Goal: Task Accomplishment & Management: Use online tool/utility

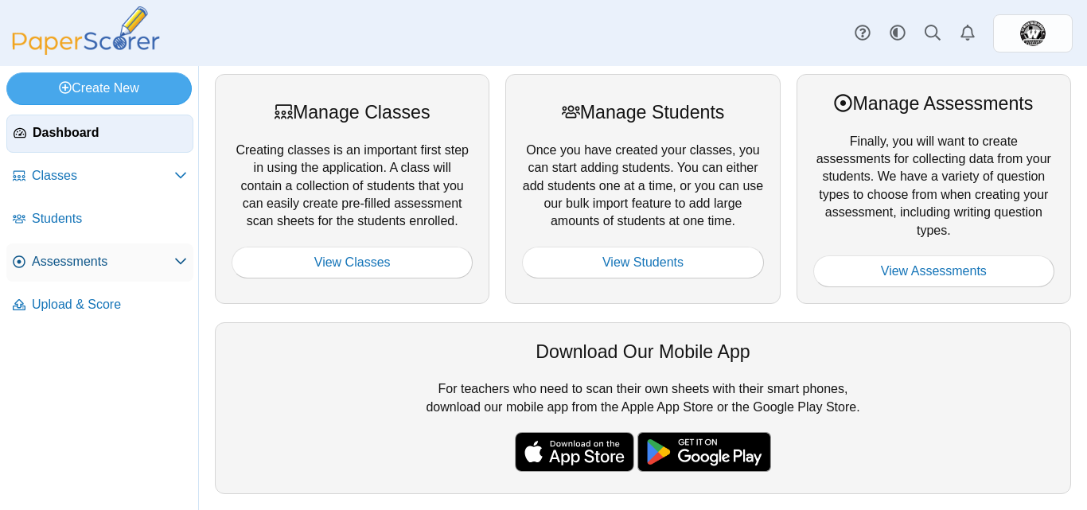
click at [139, 270] on span "Assessments" at bounding box center [103, 262] width 142 height 18
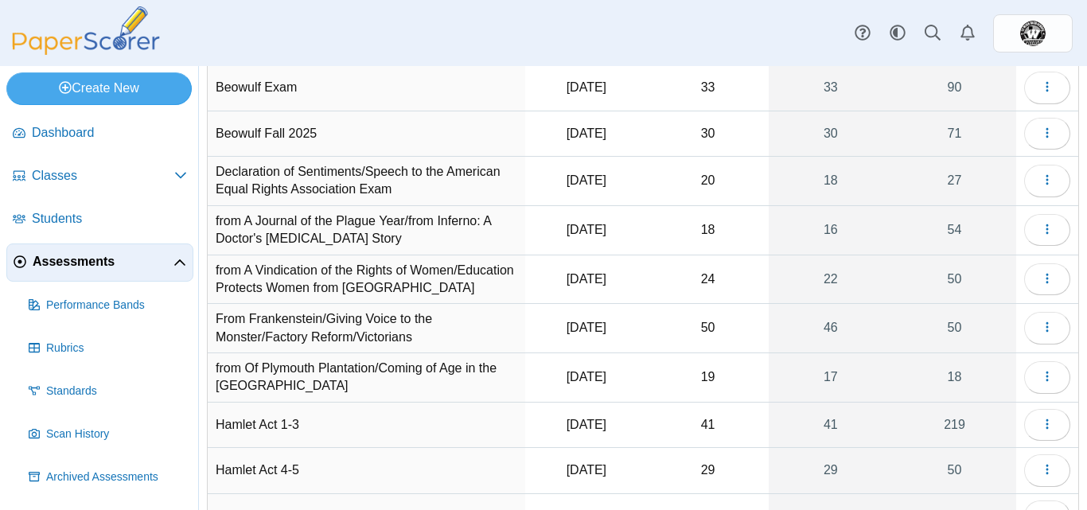
scroll to position [109, 0]
click at [1041, 285] on icon "button" at bounding box center [1047, 280] width 13 height 13
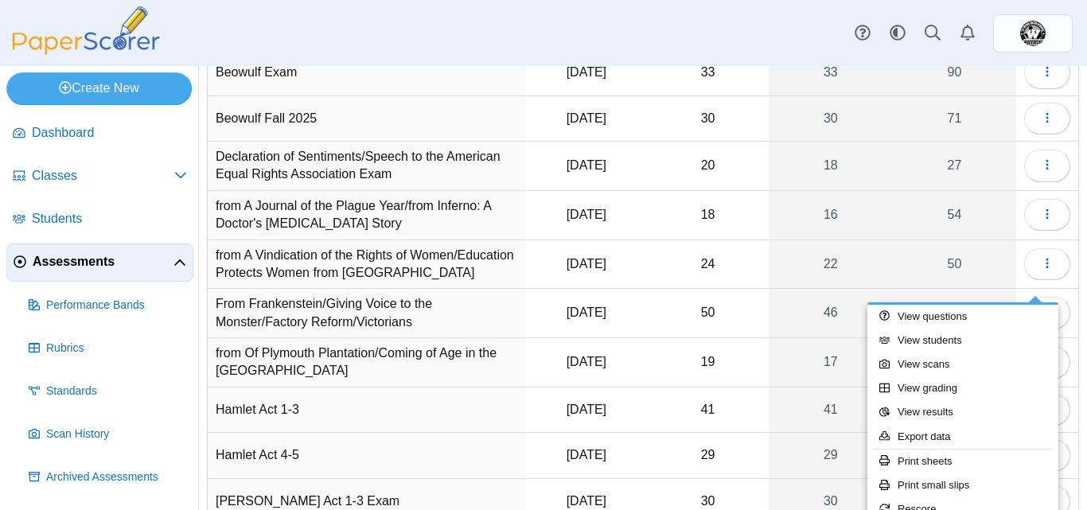
scroll to position [125, 0]
click at [1041, 271] on span "button" at bounding box center [1047, 265] width 13 height 14
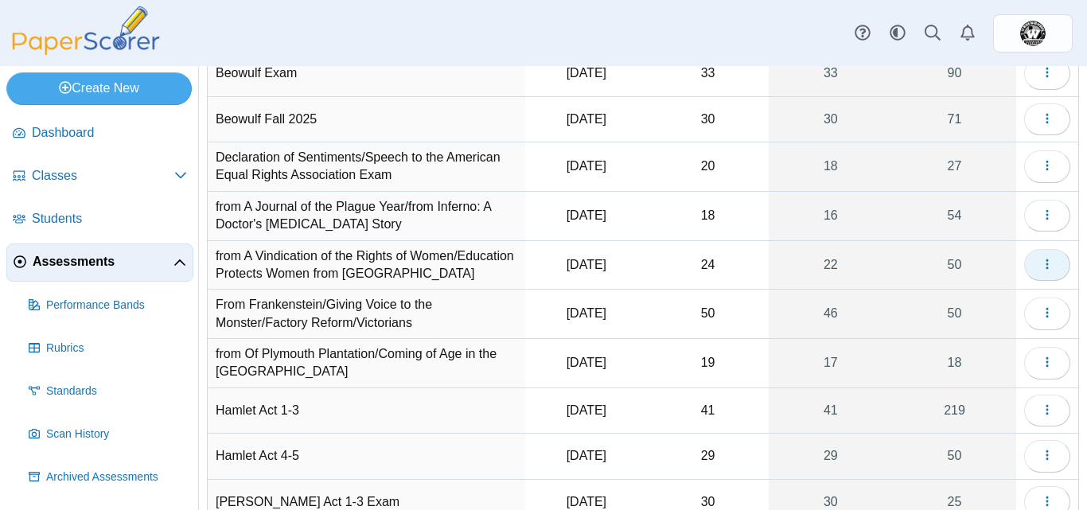
click at [1041, 271] on span "button" at bounding box center [1047, 265] width 13 height 14
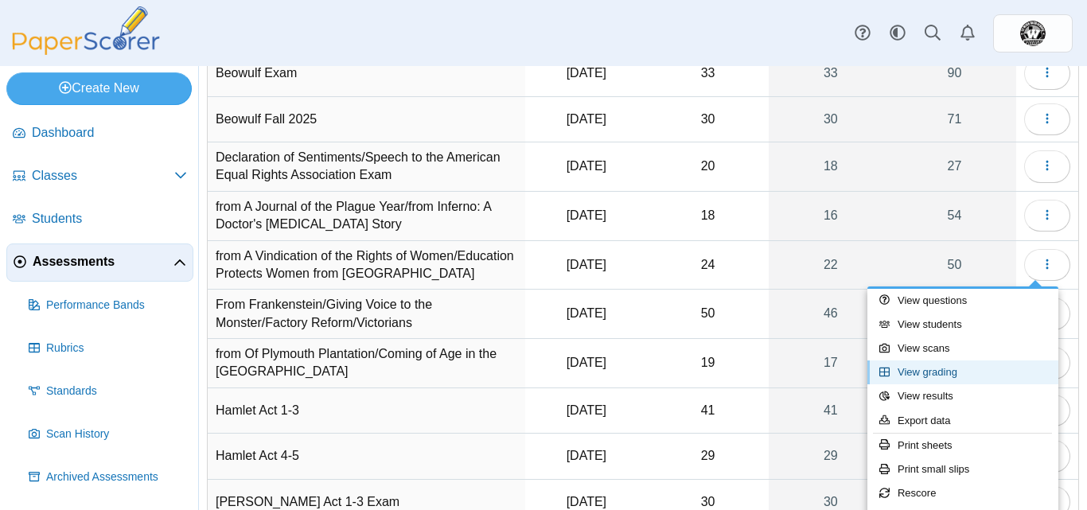
click at [959, 374] on link "View grading" at bounding box center [962, 372] width 191 height 24
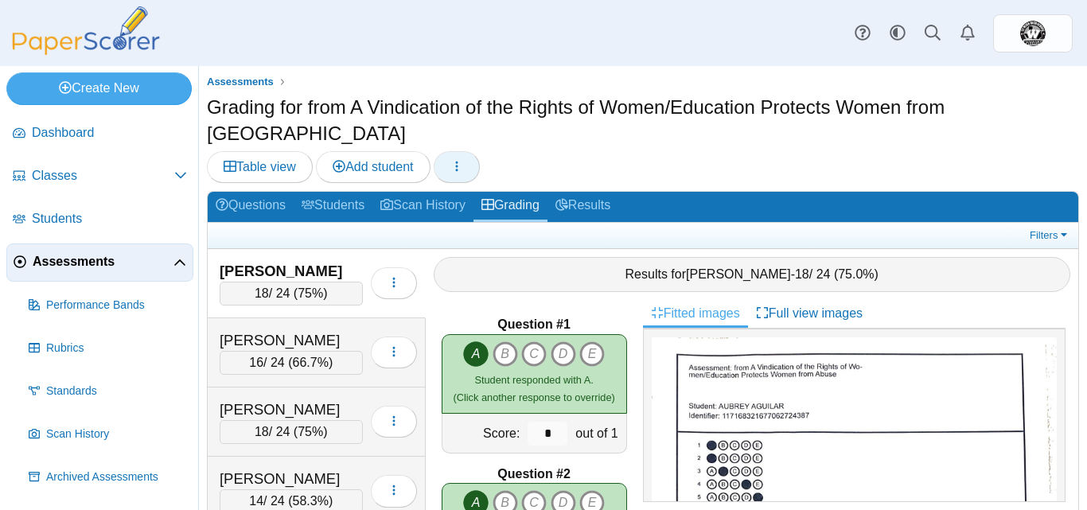
click at [461, 160] on icon "button" at bounding box center [456, 166] width 13 height 13
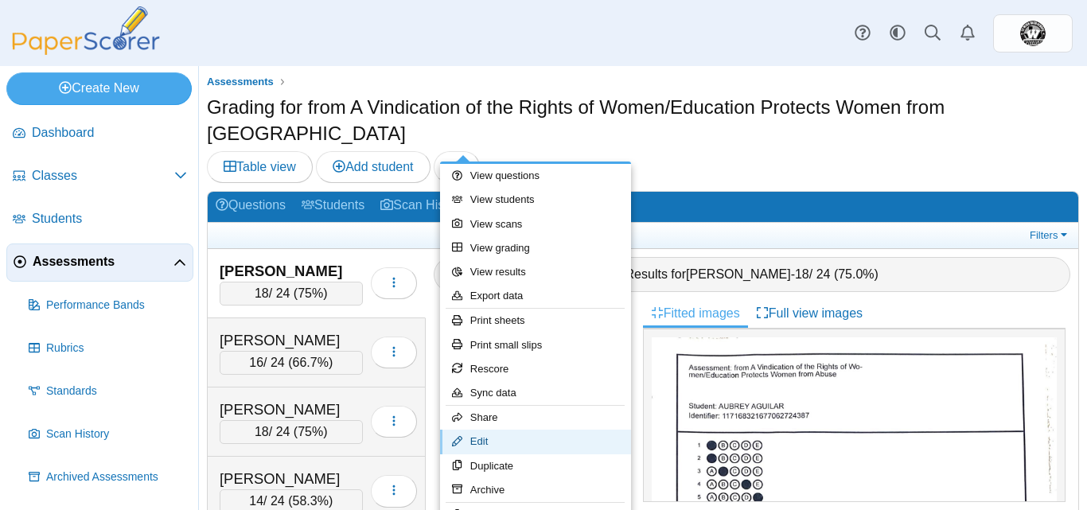
click at [502, 446] on link "Edit" at bounding box center [535, 442] width 191 height 24
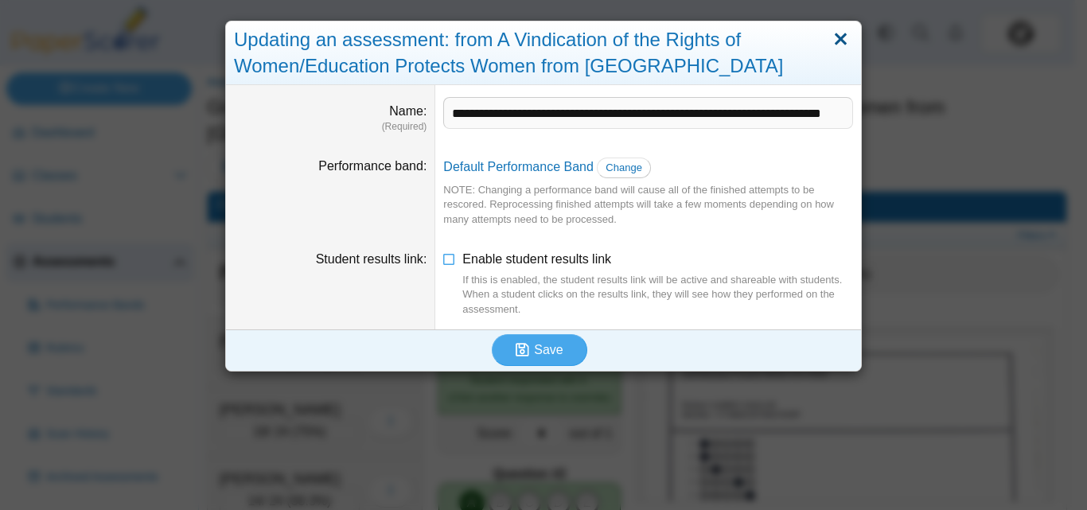
click at [836, 35] on link "Close" at bounding box center [840, 39] width 25 height 27
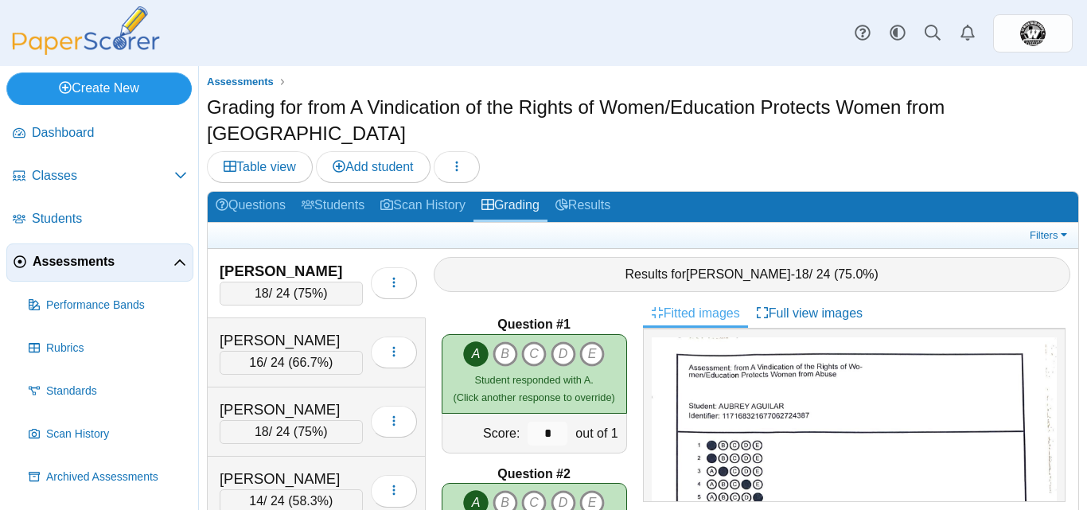
click at [155, 97] on link "Create New" at bounding box center [98, 88] width 185 height 32
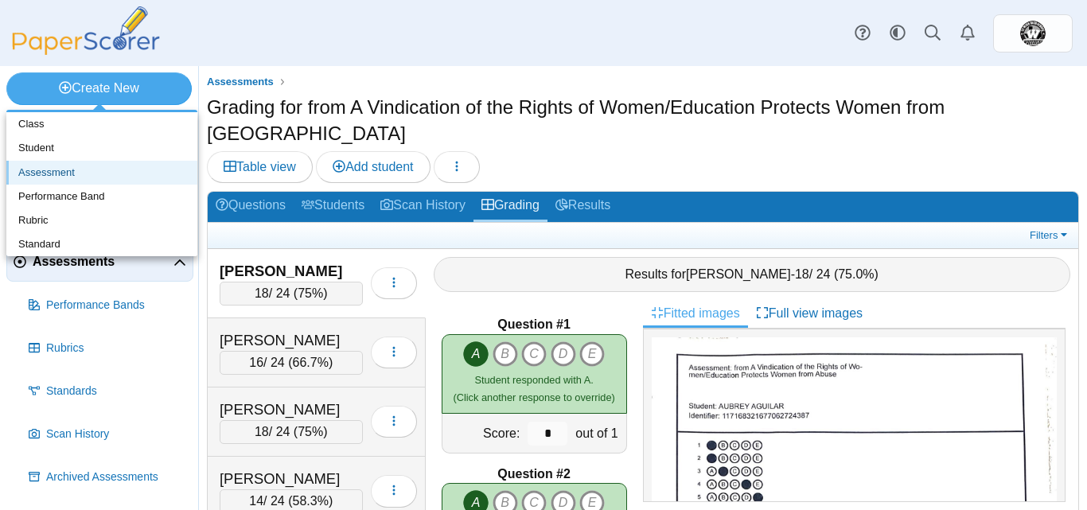
click at [53, 172] on link "Assessment" at bounding box center [101, 173] width 191 height 24
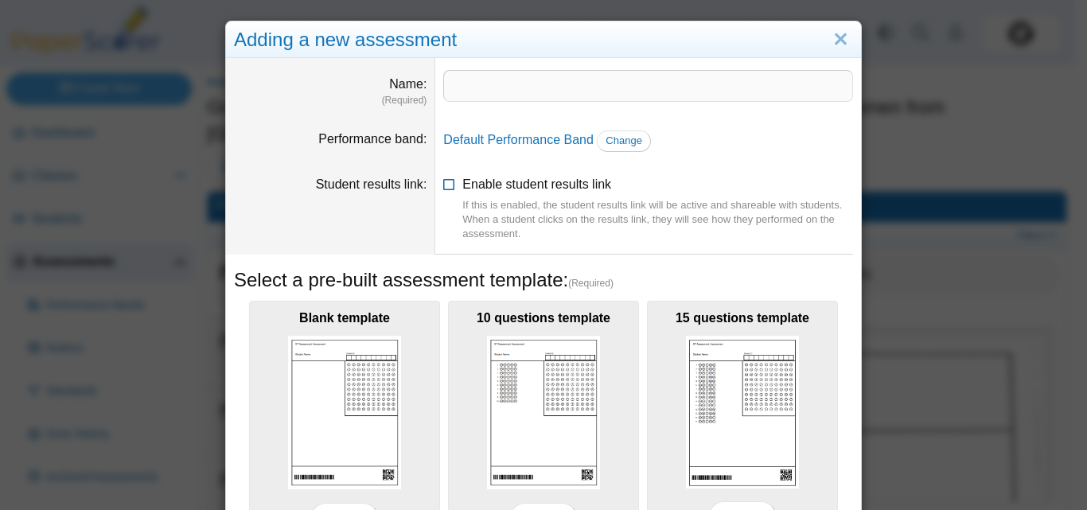
click at [668, 198] on div "If this is enabled, the student results link will be active and shareable with …" at bounding box center [657, 220] width 391 height 44
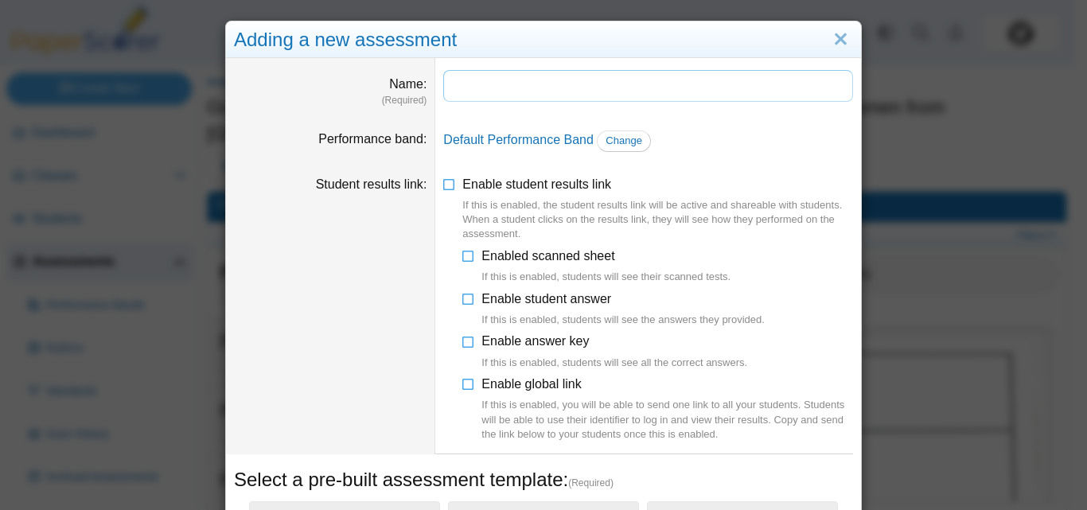
click at [508, 88] on input "Name" at bounding box center [648, 86] width 410 height 32
type input "**********"
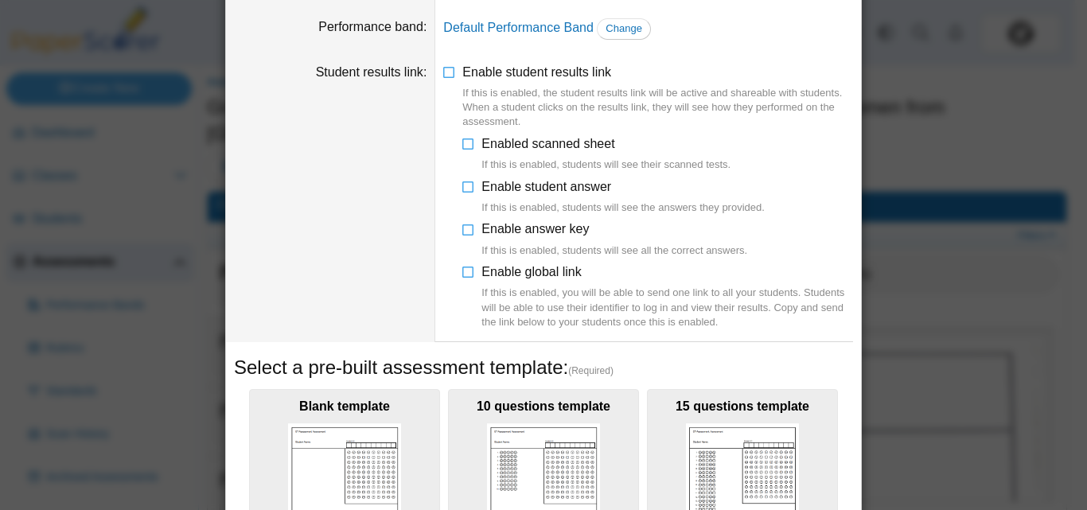
scroll to position [110, 0]
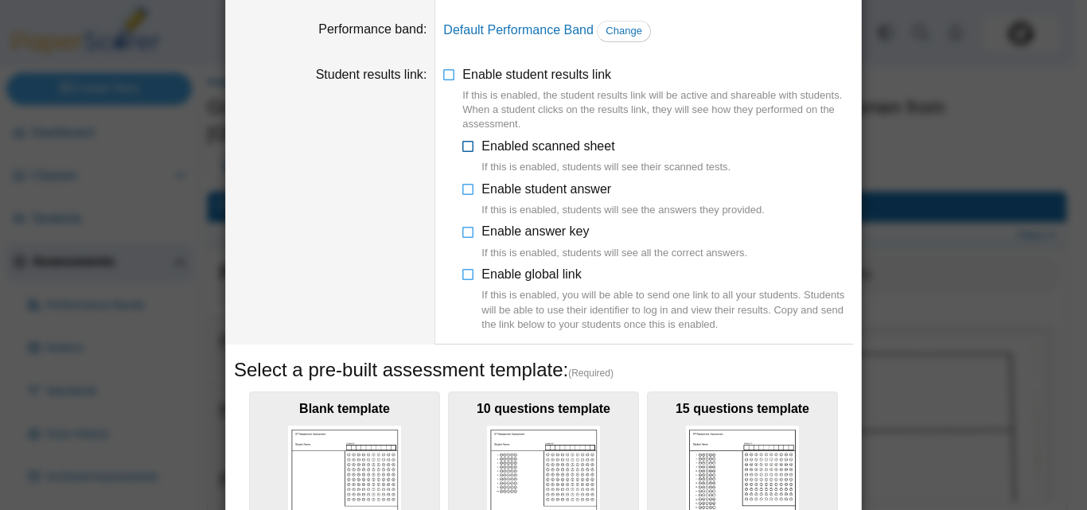
click at [466, 143] on icon at bounding box center [468, 143] width 13 height 11
click at [443, 73] on icon at bounding box center [449, 71] width 13 height 11
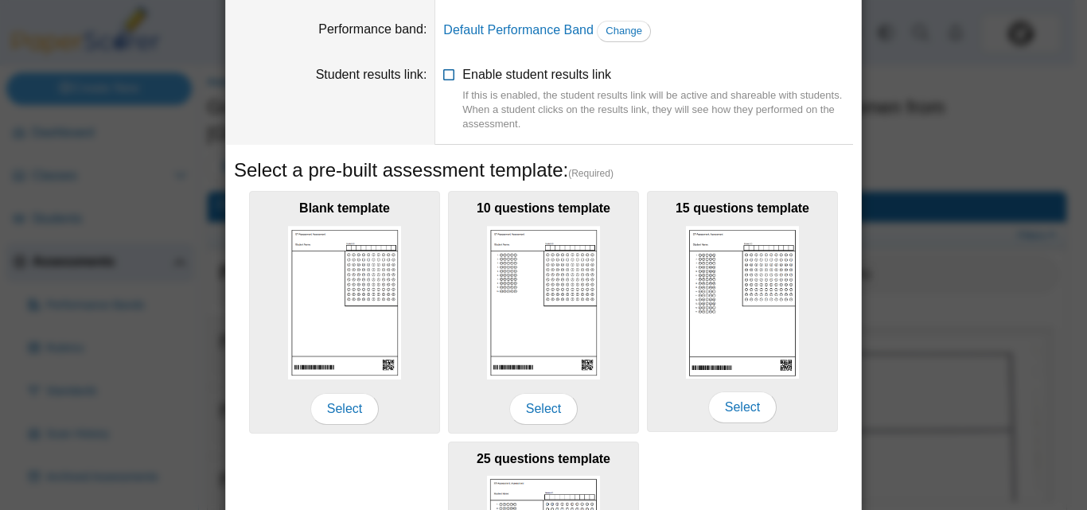
click at [443, 73] on icon at bounding box center [449, 71] width 13 height 11
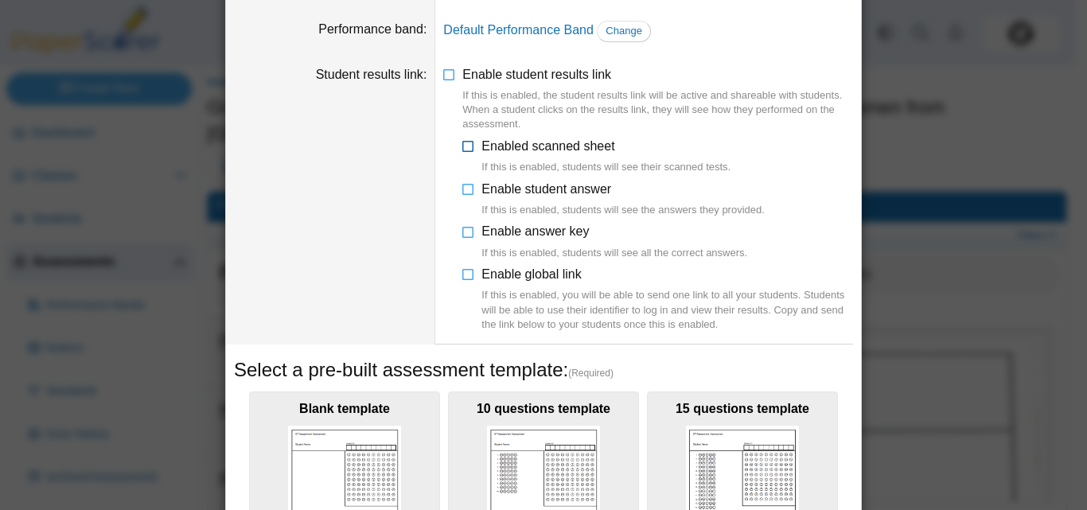
click at [465, 148] on icon at bounding box center [468, 143] width 13 height 11
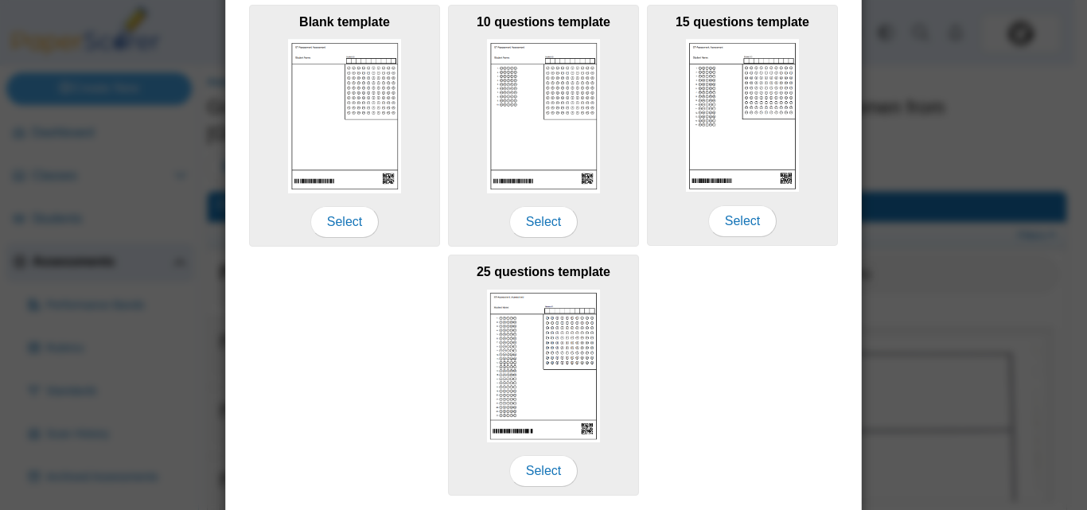
scroll to position [498, 0]
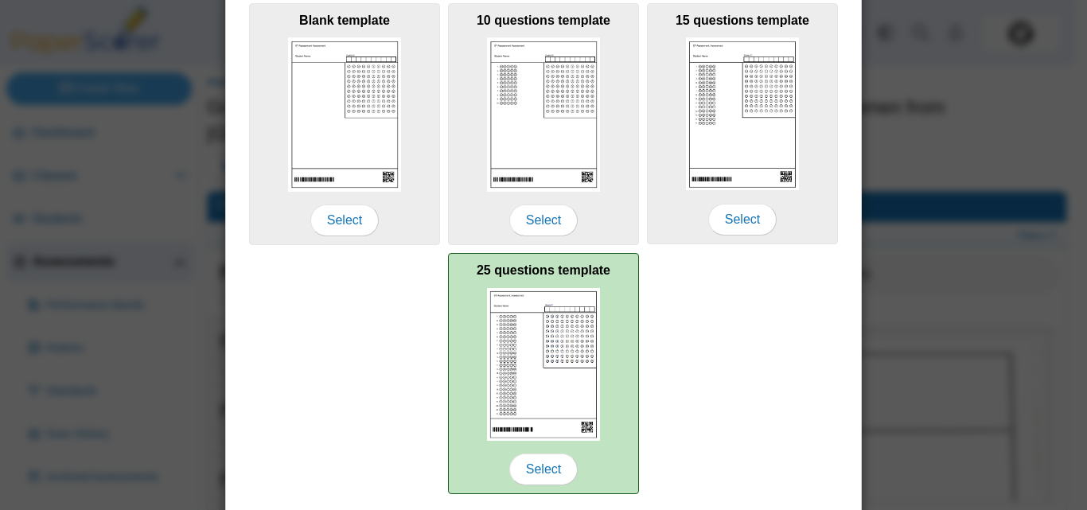
click at [574, 359] on img at bounding box center [543, 364] width 113 height 153
click at [551, 469] on span "Select" at bounding box center [543, 470] width 68 height 32
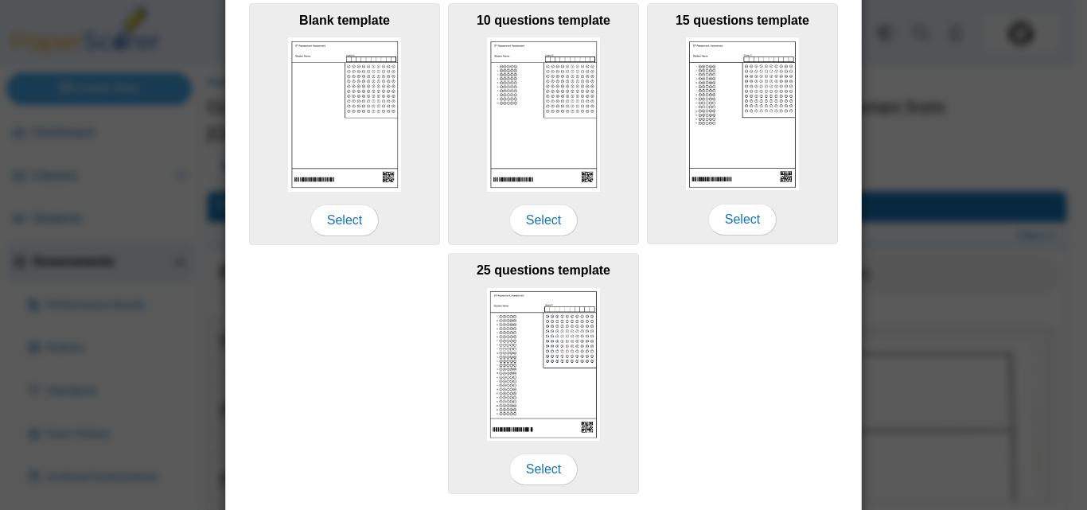
scroll to position [547, 0]
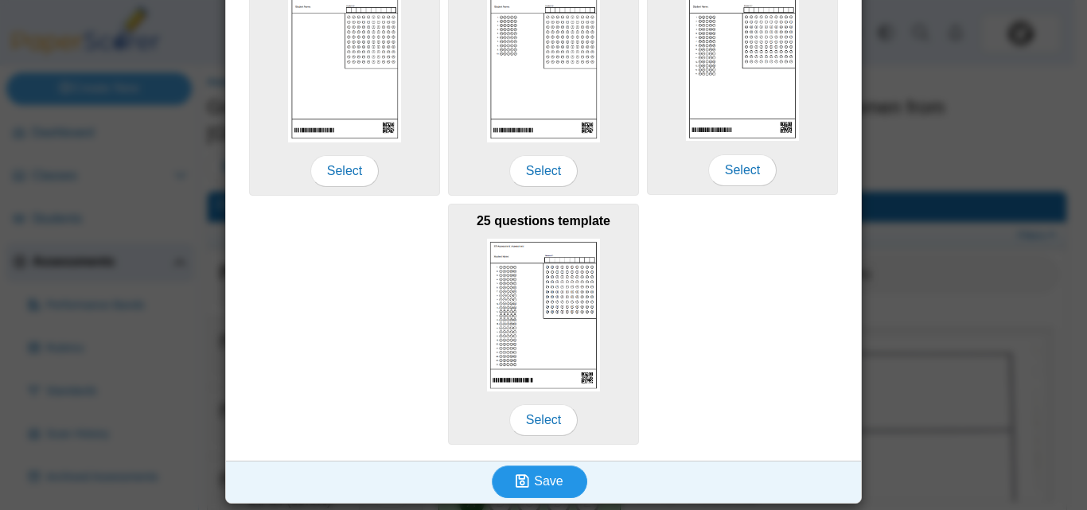
click at [524, 488] on icon "submit" at bounding box center [523, 480] width 14 height 15
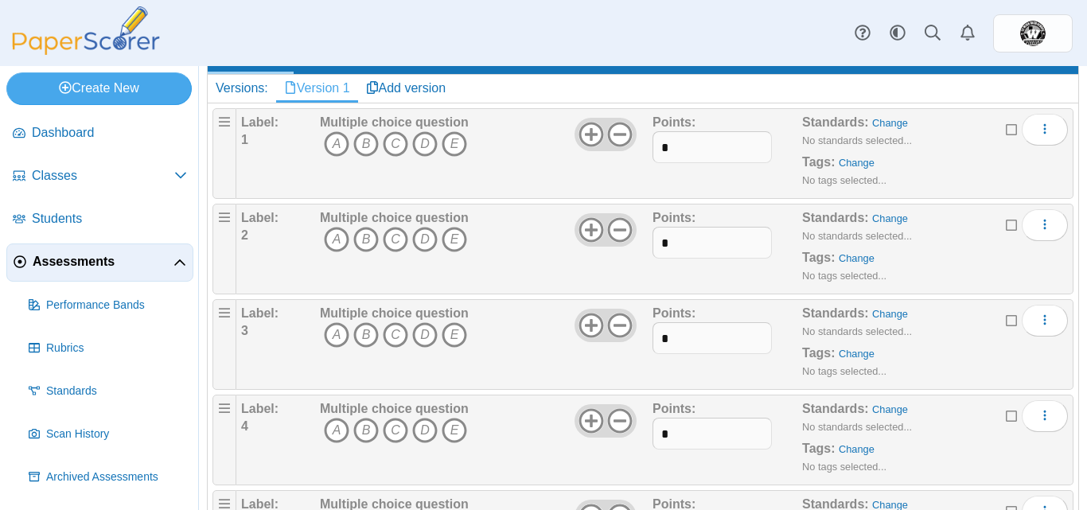
scroll to position [149, 0]
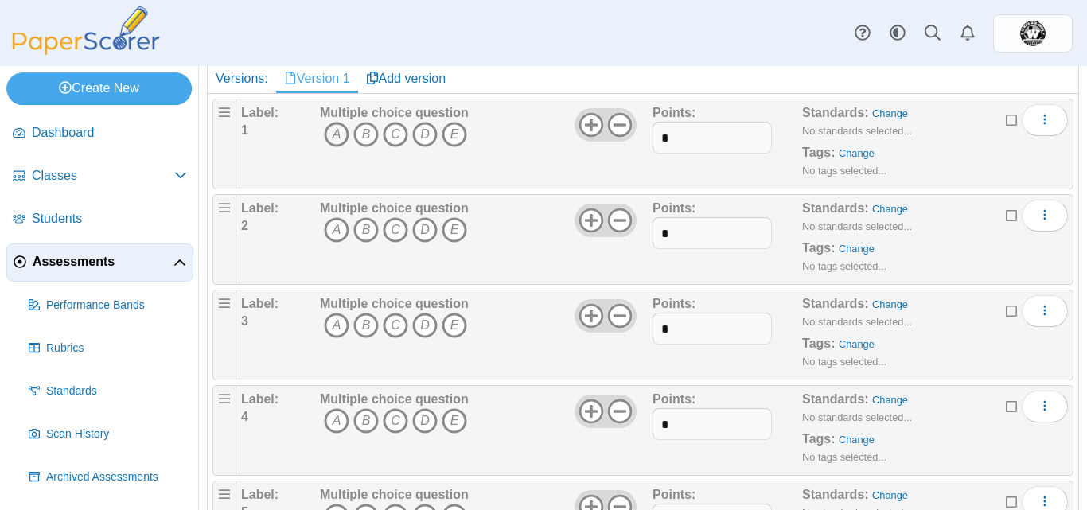
click at [337, 140] on icon "A" at bounding box center [336, 134] width 25 height 25
click at [360, 225] on icon "B" at bounding box center [365, 229] width 25 height 25
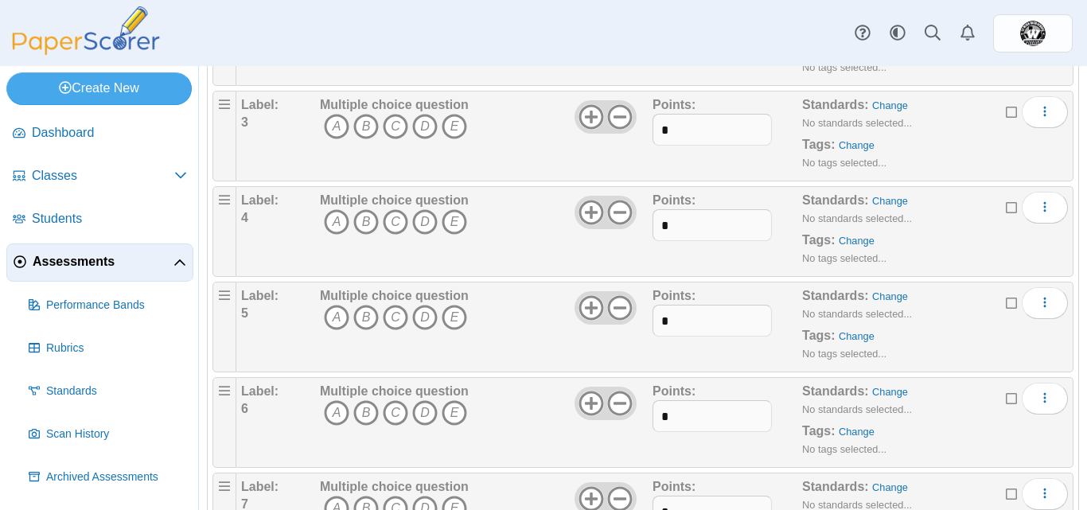
scroll to position [0, 0]
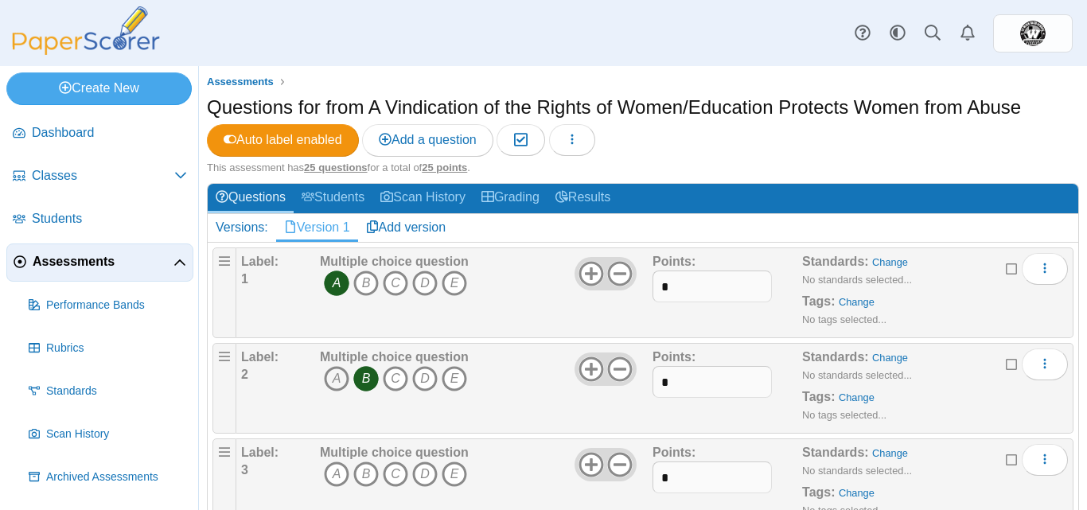
click at [335, 386] on icon "A" at bounding box center [336, 378] width 25 height 25
click at [368, 383] on icon "B" at bounding box center [365, 378] width 25 height 25
click at [364, 474] on icon "B" at bounding box center [365, 473] width 25 height 25
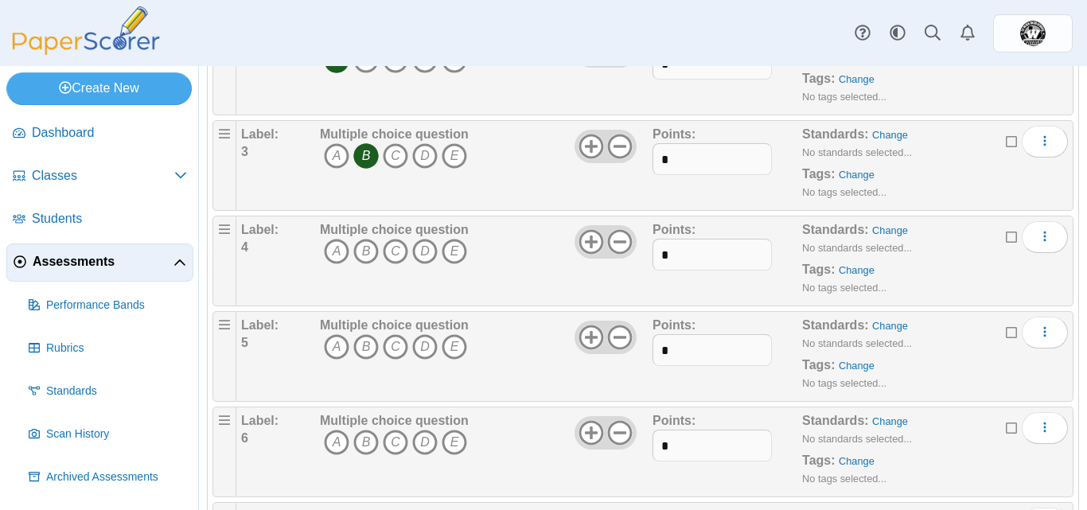
scroll to position [323, 0]
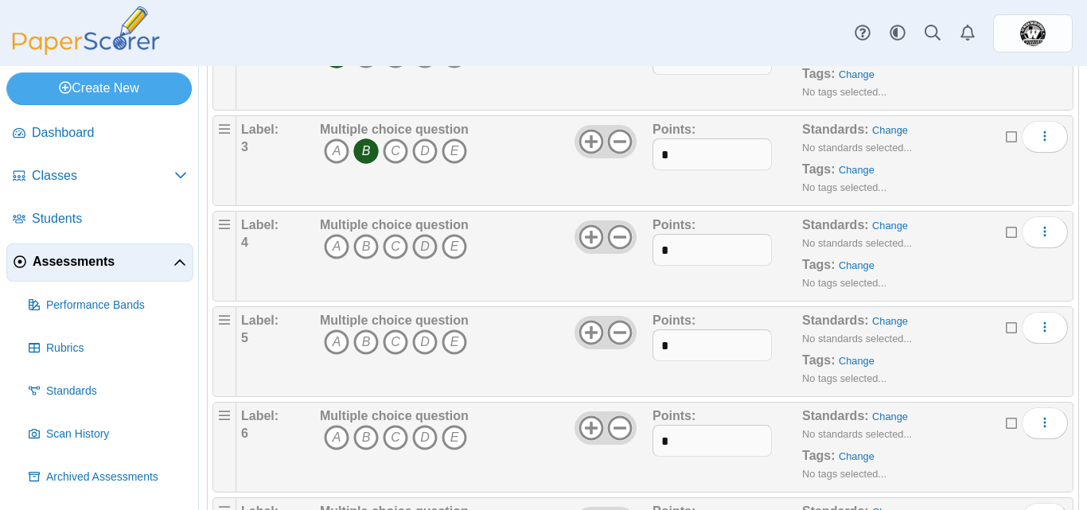
click at [426, 247] on icon "D" at bounding box center [424, 246] width 25 height 25
click at [395, 337] on icon "C" at bounding box center [395, 341] width 25 height 25
click at [463, 345] on icon "E" at bounding box center [454, 341] width 25 height 25
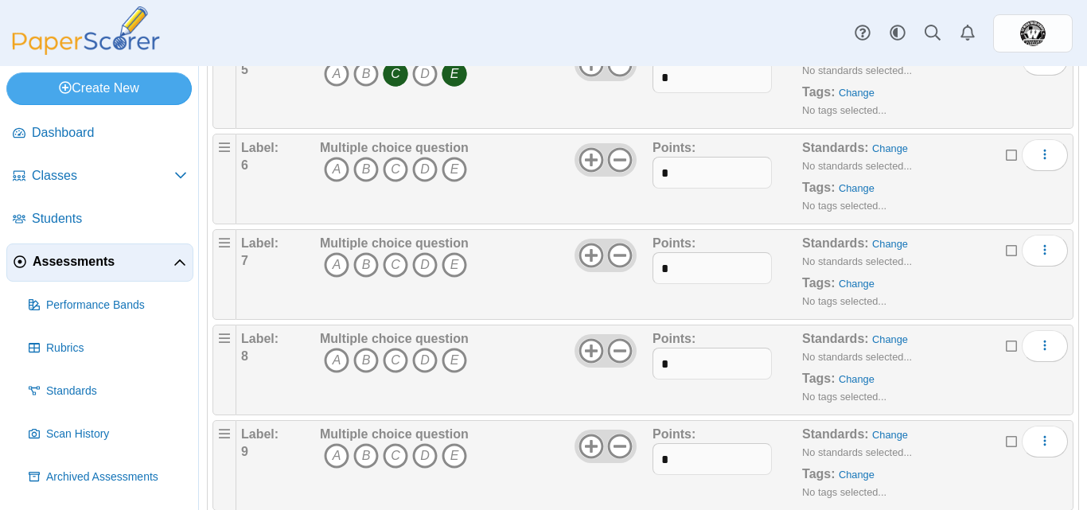
scroll to position [596, 0]
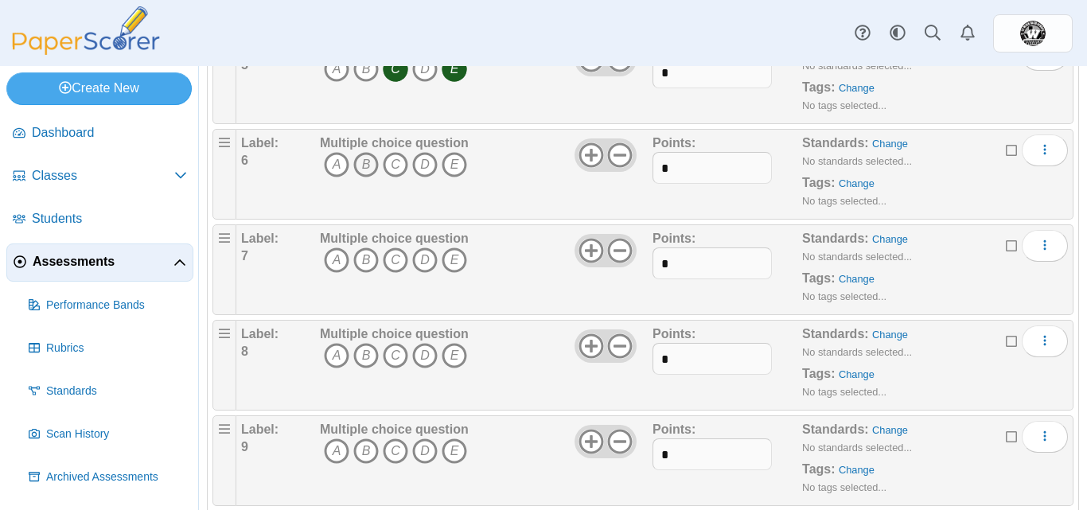
click at [363, 170] on icon "B" at bounding box center [365, 164] width 25 height 25
click at [337, 257] on icon "A" at bounding box center [336, 259] width 25 height 25
click at [399, 356] on icon "C" at bounding box center [395, 355] width 25 height 25
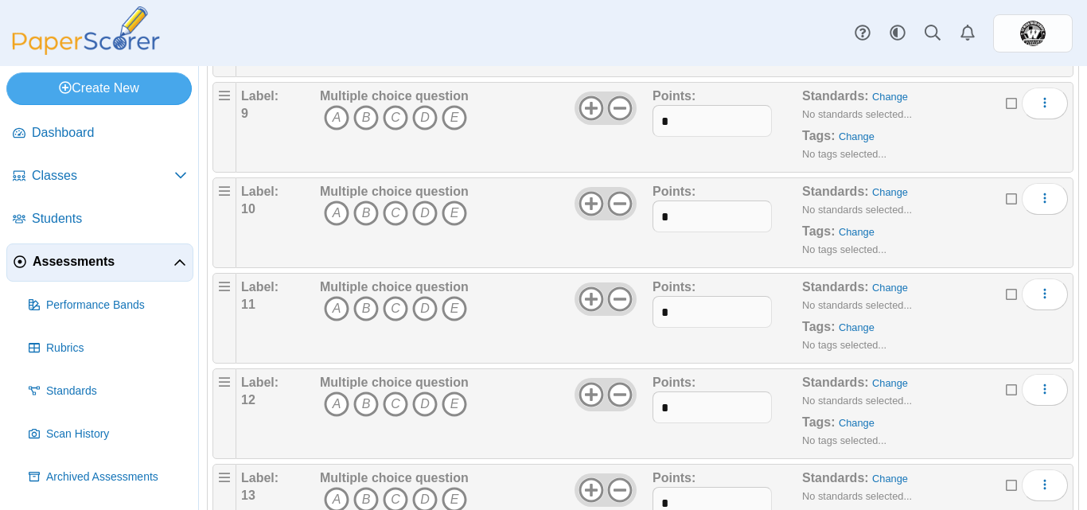
scroll to position [934, 0]
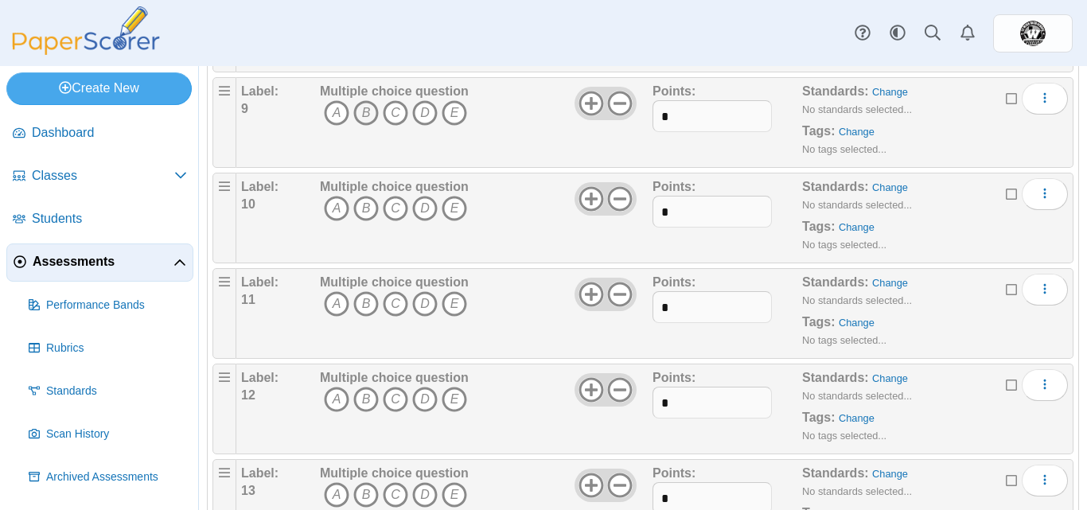
click at [366, 118] on icon "B" at bounding box center [365, 112] width 25 height 25
click at [360, 207] on icon "B" at bounding box center [365, 208] width 25 height 25
click at [390, 307] on icon "C" at bounding box center [395, 303] width 25 height 25
click at [343, 399] on icon "A" at bounding box center [336, 399] width 25 height 25
click at [447, 399] on icon "E" at bounding box center [454, 399] width 25 height 25
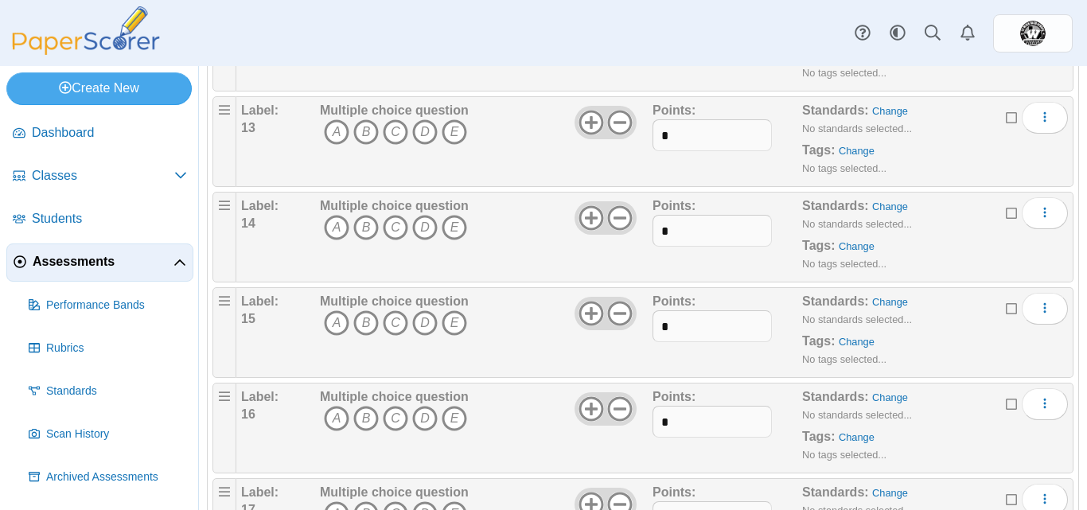
scroll to position [1302, 0]
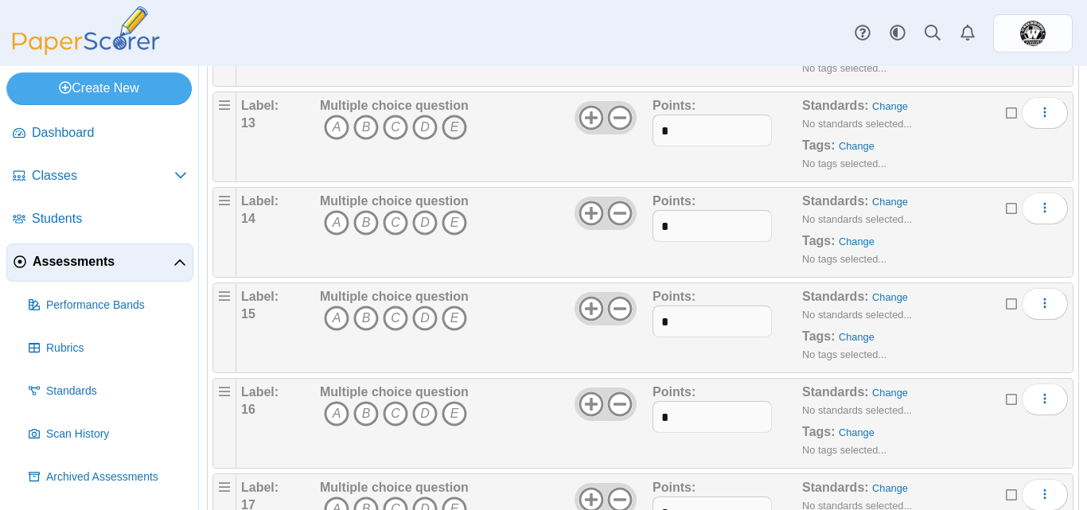
click at [446, 129] on icon "E" at bounding box center [454, 127] width 25 height 25
click at [587, 208] on icon at bounding box center [590, 212] width 25 height 25
click at [516, 226] on icon "G" at bounding box center [512, 222] width 25 height 25
click at [578, 307] on icon at bounding box center [590, 308] width 25 height 25
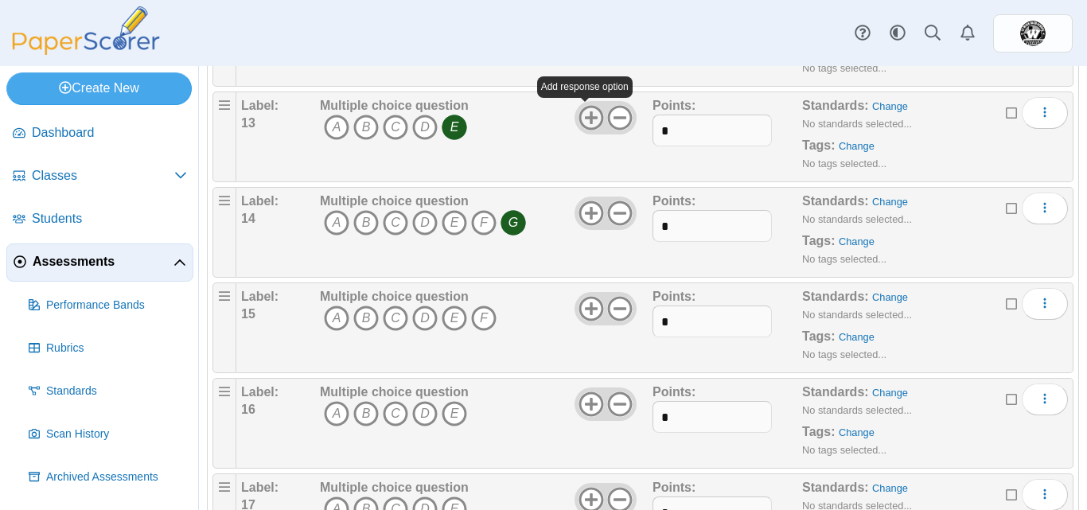
click at [581, 119] on icon at bounding box center [590, 117] width 25 height 25
click at [585, 306] on use at bounding box center [590, 308] width 25 height 25
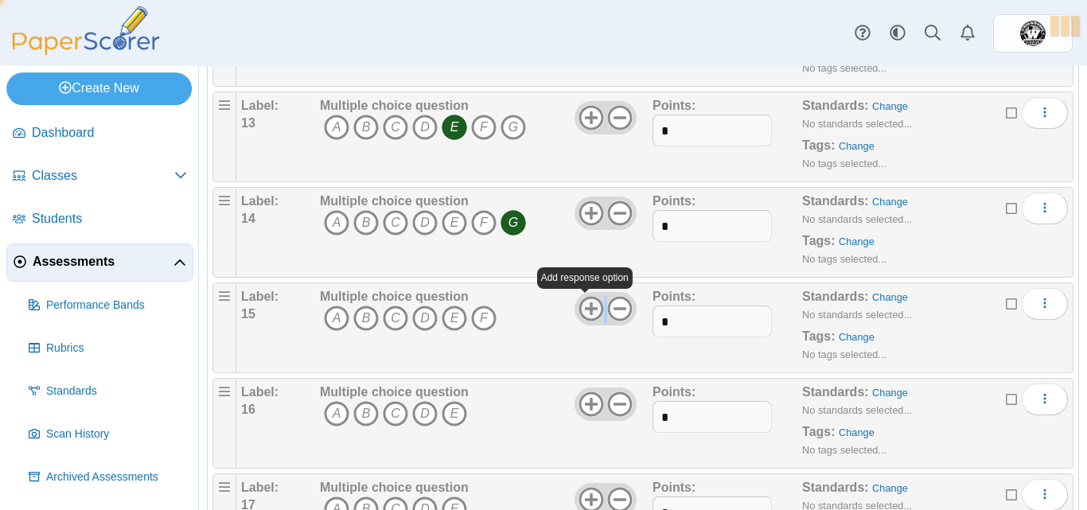
click at [585, 306] on use at bounding box center [590, 308] width 25 height 25
click at [610, 312] on icon at bounding box center [619, 308] width 25 height 25
click at [584, 397] on use at bounding box center [590, 403] width 25 height 25
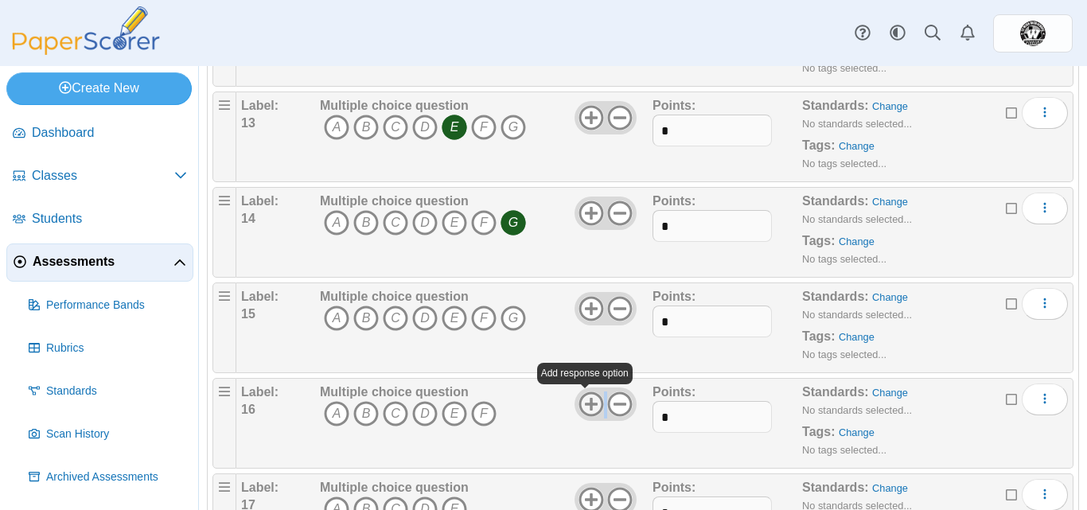
click at [584, 397] on use at bounding box center [590, 403] width 25 height 25
click at [337, 315] on icon "A" at bounding box center [336, 318] width 25 height 25
click at [395, 414] on icon "C" at bounding box center [395, 413] width 25 height 25
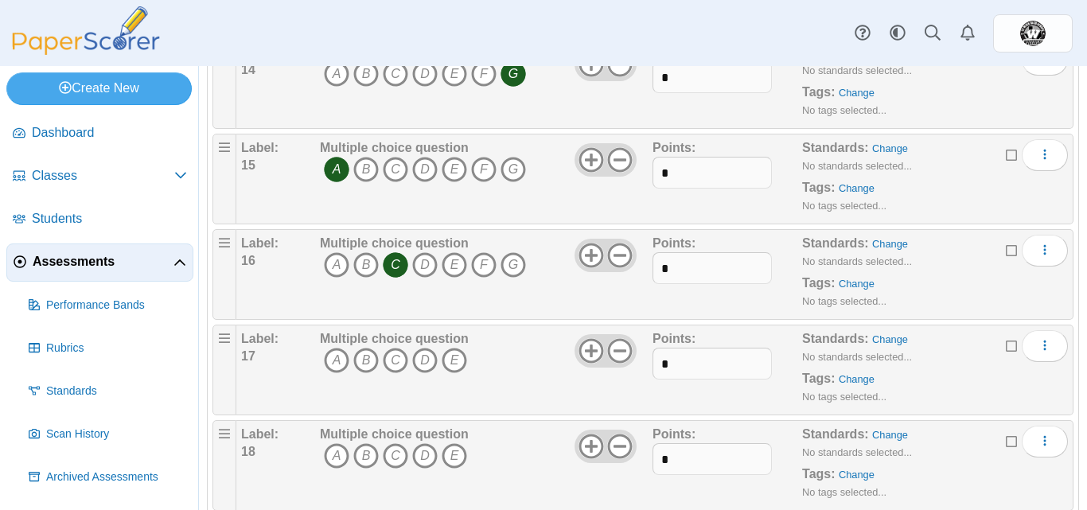
scroll to position [1466, 0]
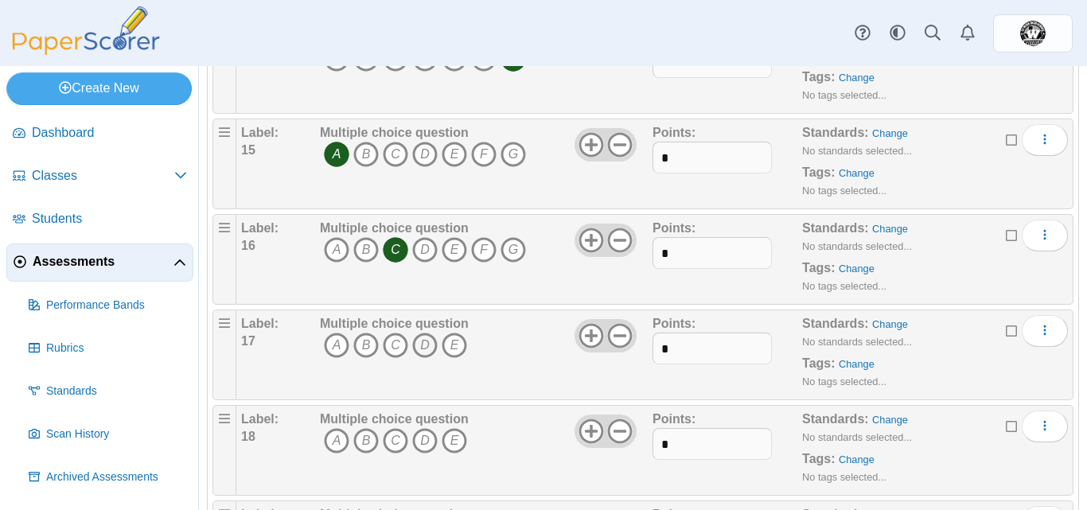
click at [426, 341] on icon "D" at bounding box center [424, 345] width 25 height 25
click at [592, 330] on icon at bounding box center [590, 335] width 25 height 25
click at [581, 426] on icon at bounding box center [590, 431] width 25 height 25
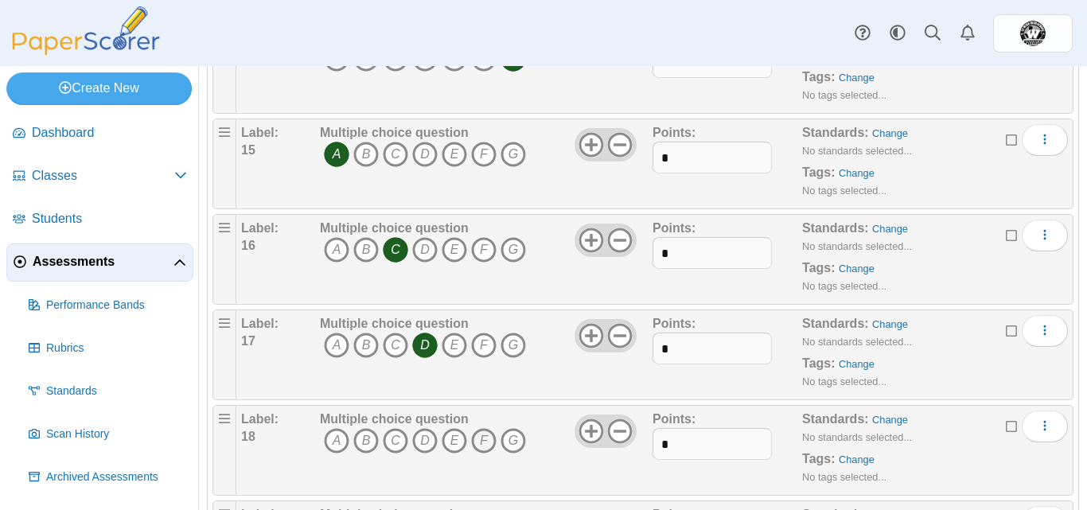
click at [481, 445] on icon "F" at bounding box center [483, 440] width 25 height 25
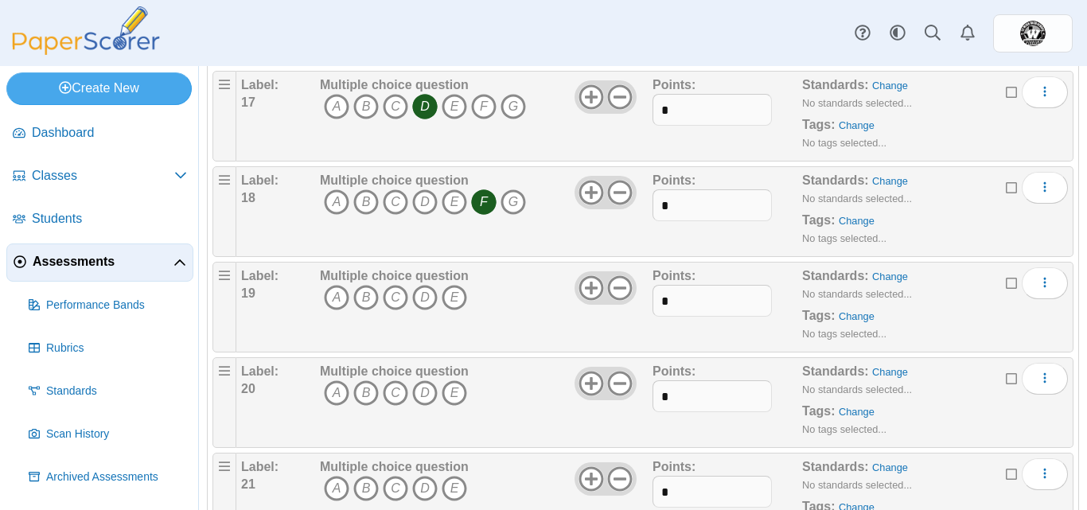
scroll to position [1738, 0]
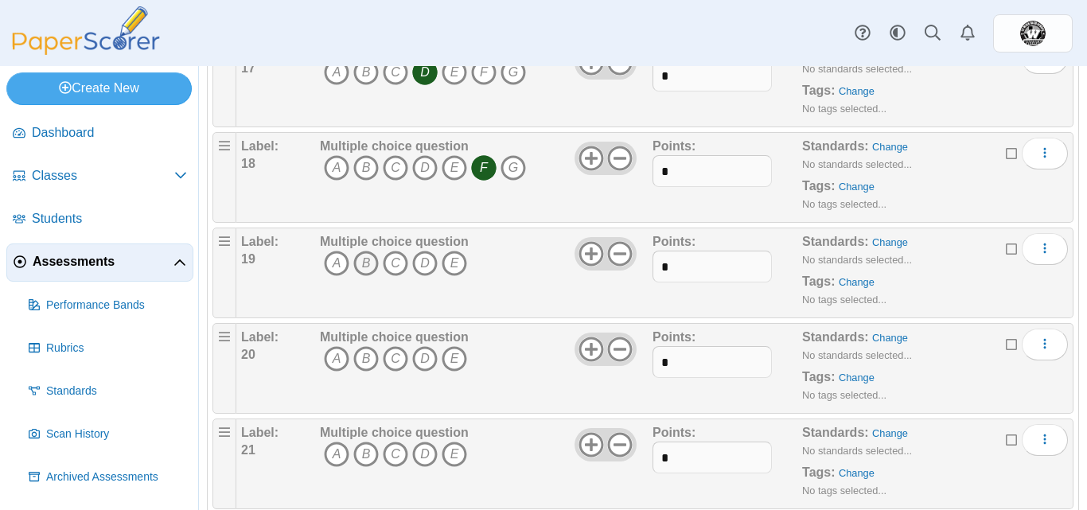
click at [365, 264] on icon "B" at bounding box center [365, 263] width 25 height 25
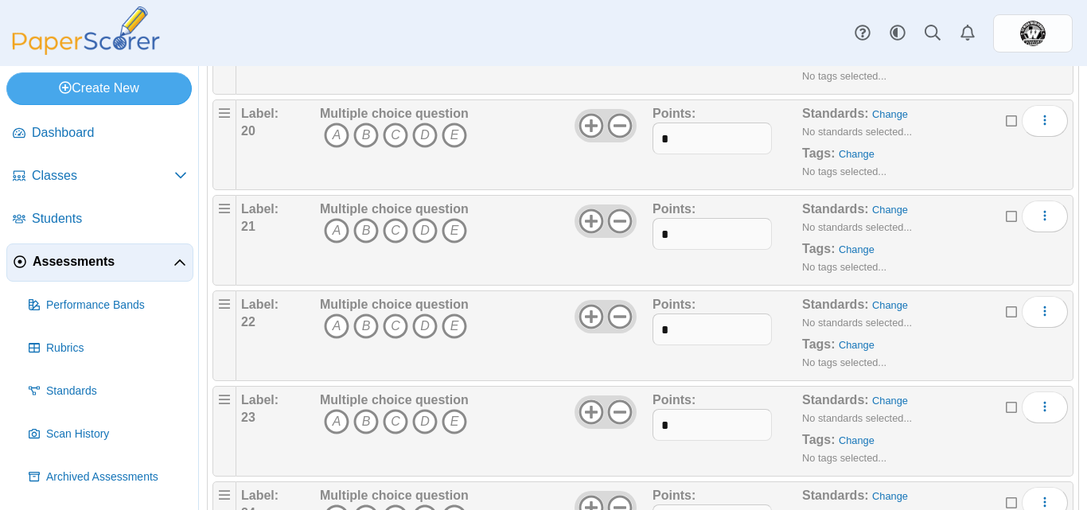
scroll to position [1968, 0]
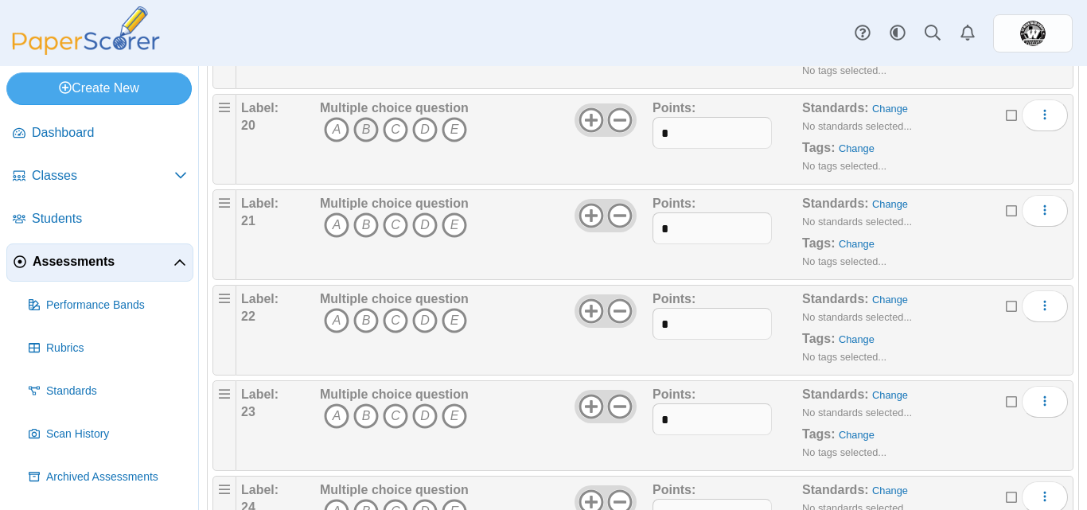
click at [372, 124] on icon "B" at bounding box center [365, 129] width 25 height 25
click at [392, 216] on icon "C" at bounding box center [395, 224] width 25 height 25
click at [368, 317] on icon "B" at bounding box center [365, 320] width 25 height 25
click at [363, 410] on icon "B" at bounding box center [365, 415] width 25 height 25
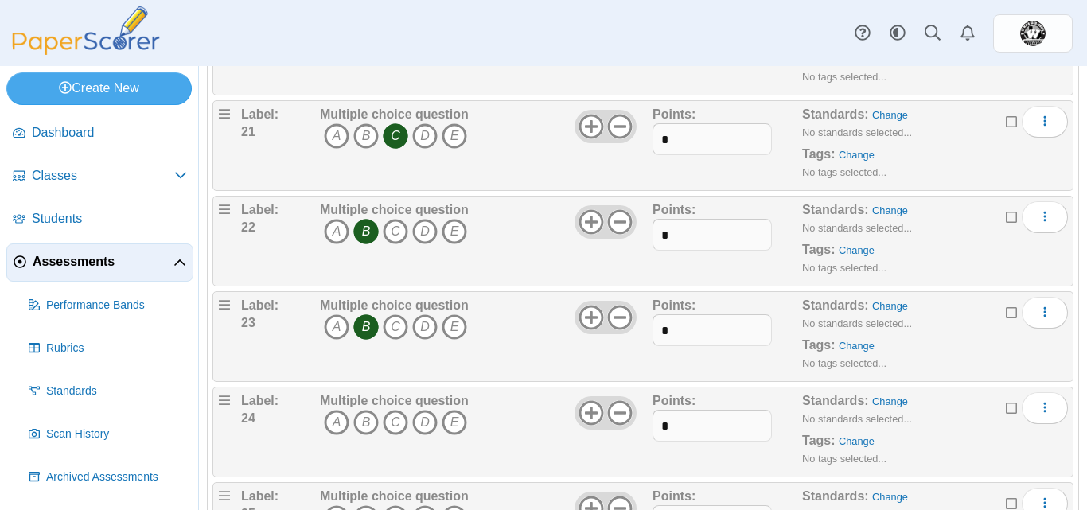
scroll to position [2155, 0]
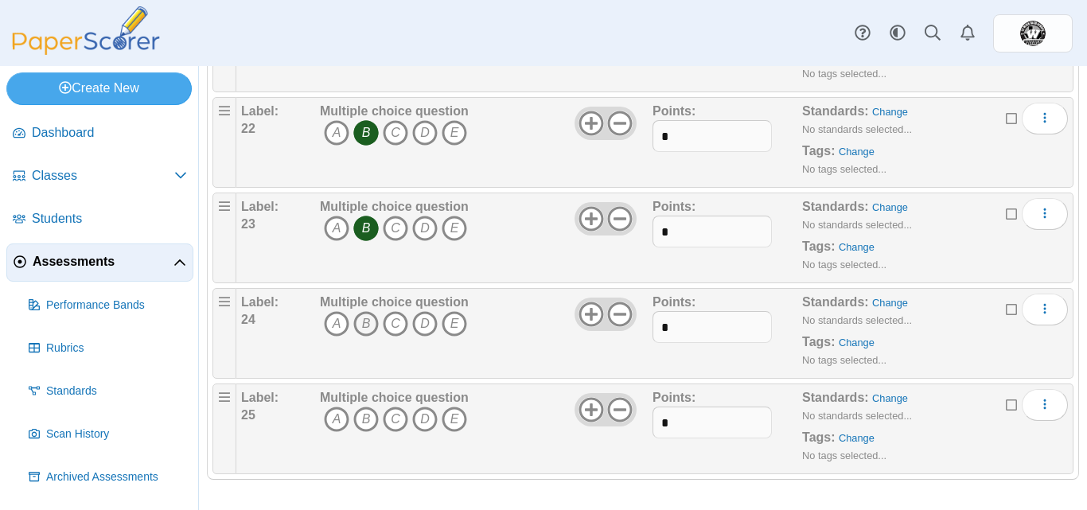
click at [373, 325] on icon "B" at bounding box center [365, 323] width 25 height 25
click at [368, 416] on icon "B" at bounding box center [365, 419] width 25 height 25
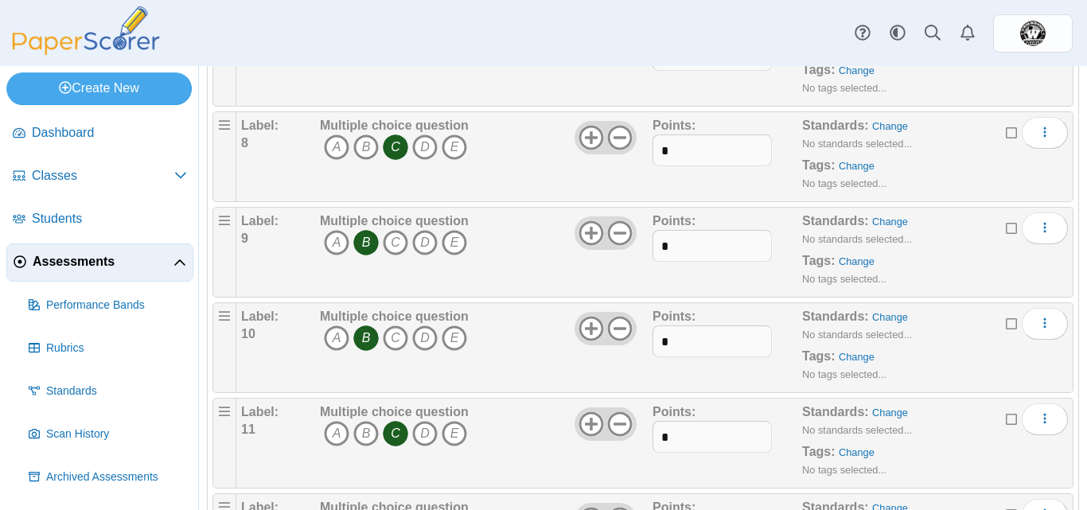
scroll to position [0, 0]
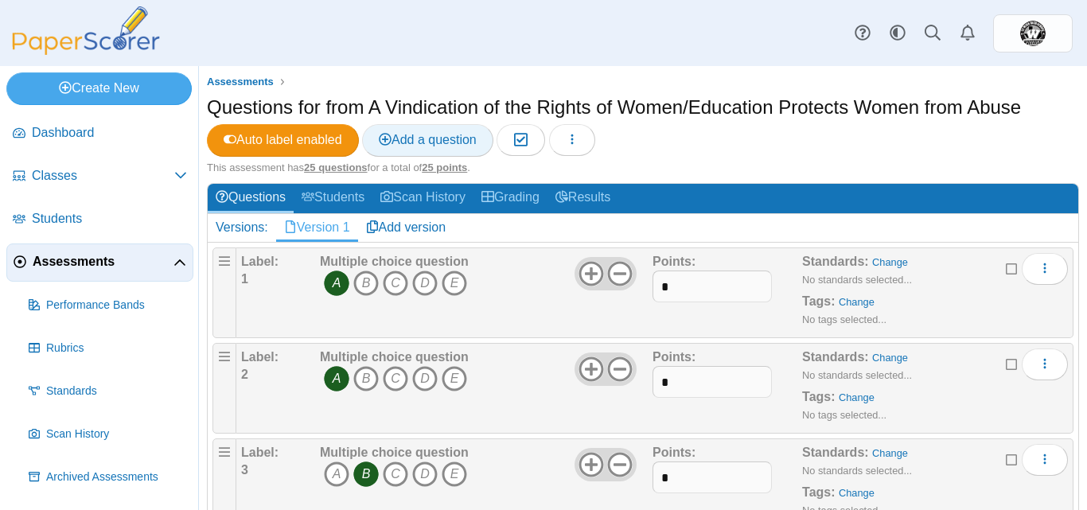
click at [422, 133] on span "Add a question" at bounding box center [428, 140] width 98 height 14
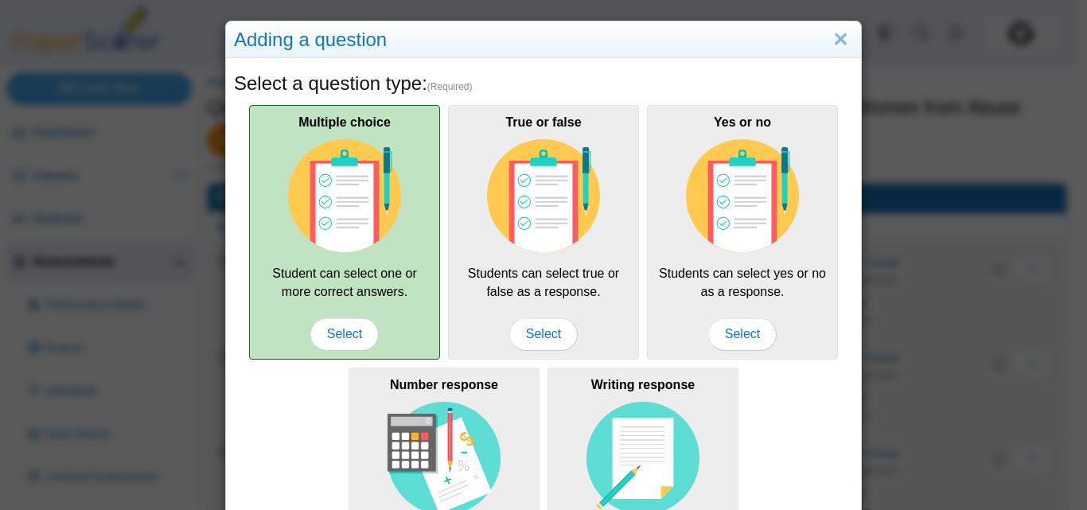
click at [369, 223] on img at bounding box center [344, 195] width 113 height 113
click at [330, 345] on span "Select" at bounding box center [344, 334] width 68 height 32
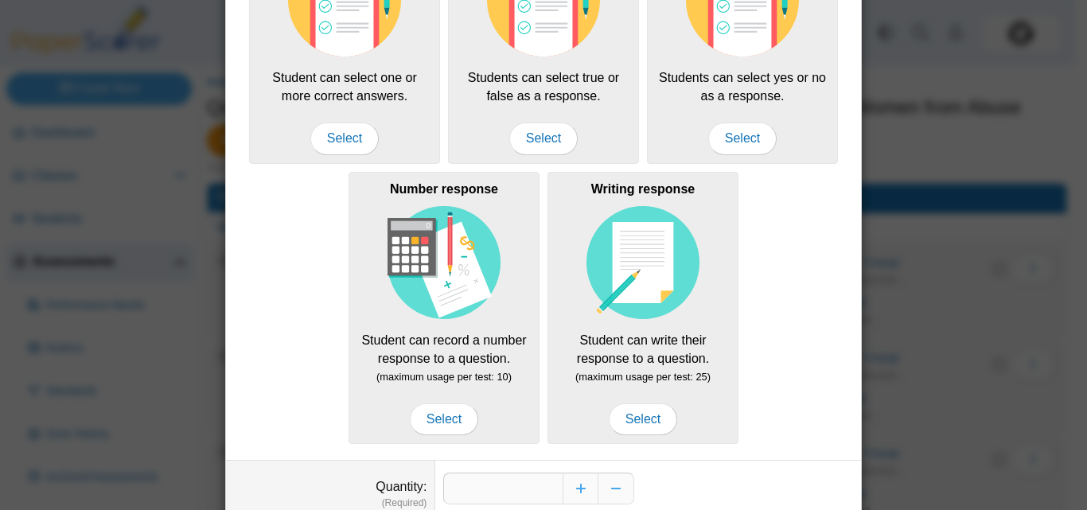
scroll to position [285, 0]
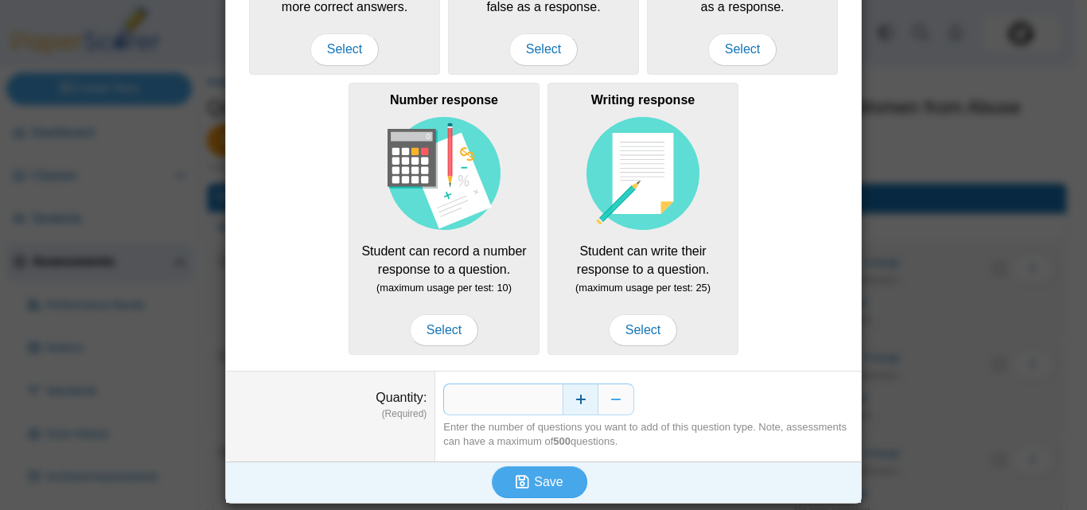
click at [574, 396] on button "Increase" at bounding box center [581, 399] width 36 height 32
type input "*"
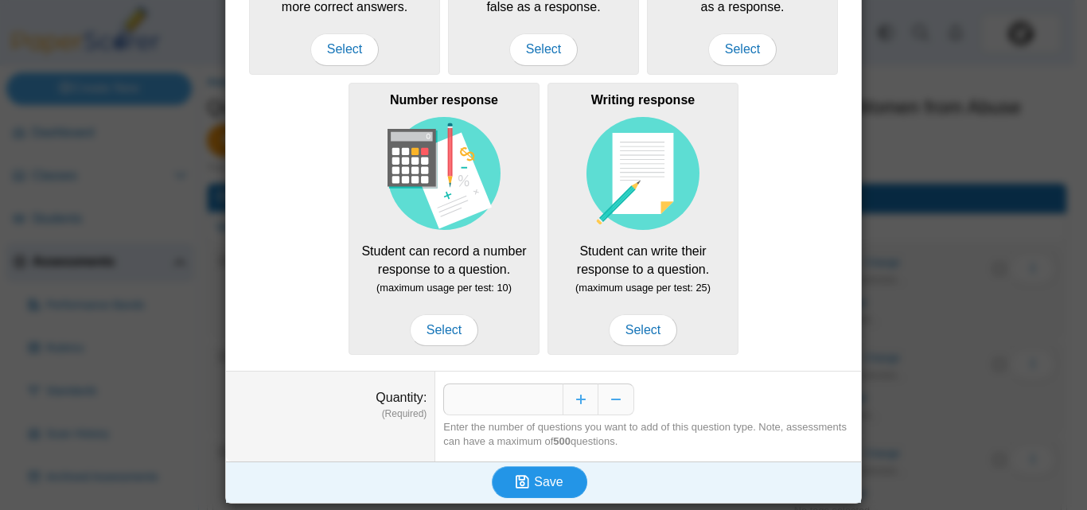
click at [539, 476] on span "Save" at bounding box center [548, 482] width 29 height 14
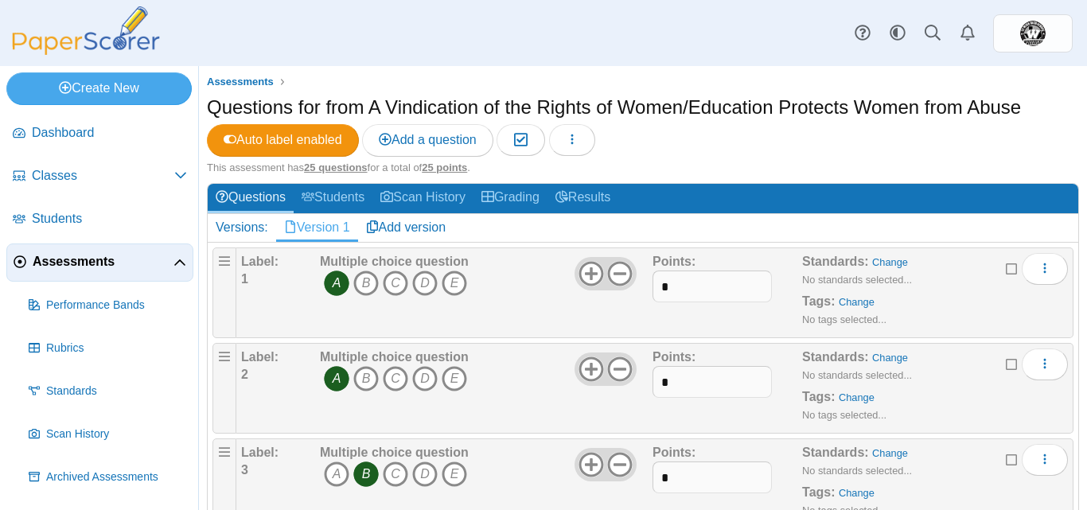
scroll to position [1267, 0]
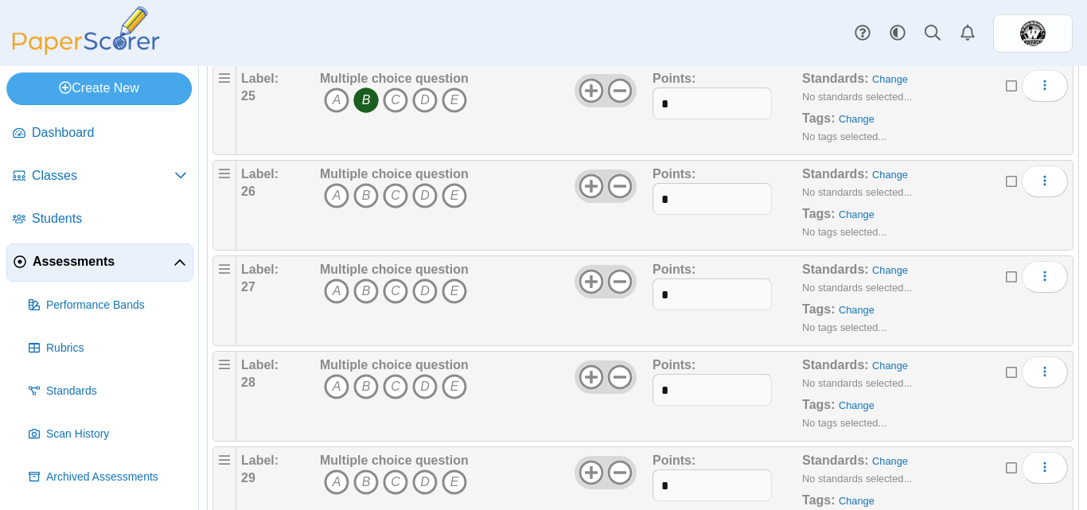
scroll to position [2492, 0]
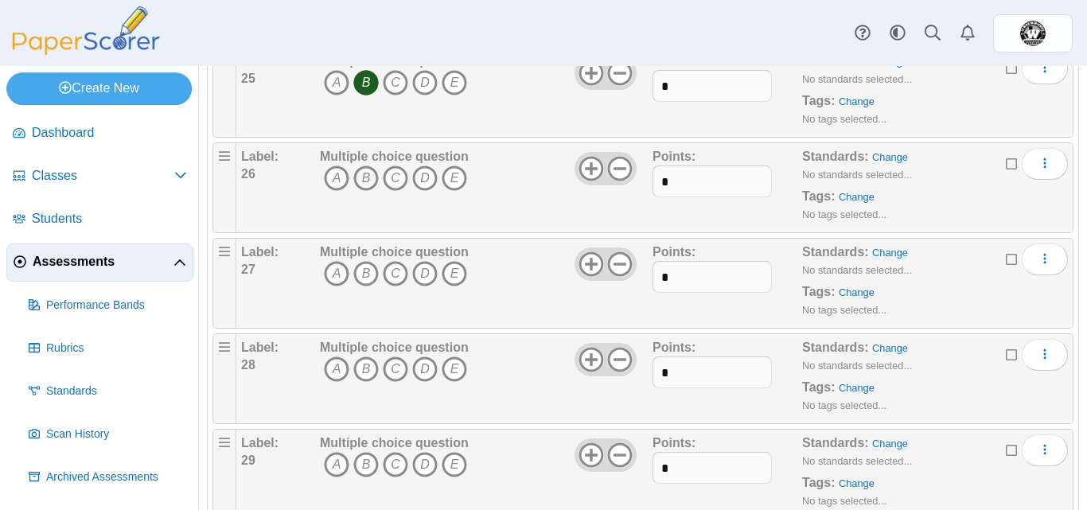
click at [365, 184] on icon "B" at bounding box center [365, 177] width 25 height 25
click at [367, 272] on icon "B" at bounding box center [365, 273] width 25 height 25
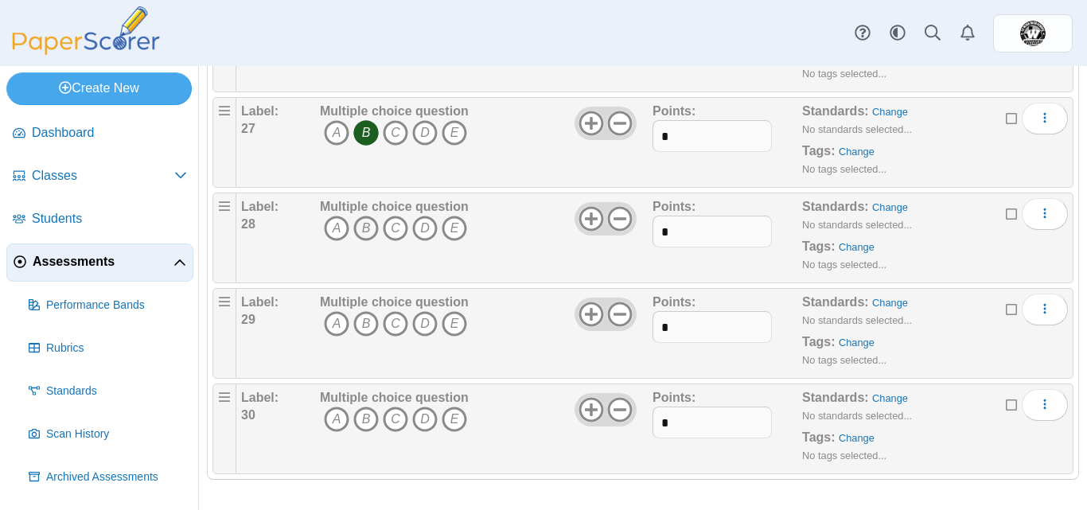
click at [359, 225] on icon "B" at bounding box center [365, 228] width 25 height 25
click at [393, 321] on icon "C" at bounding box center [395, 323] width 25 height 25
click at [391, 411] on icon "C" at bounding box center [395, 419] width 25 height 25
click at [368, 421] on icon "B" at bounding box center [365, 419] width 25 height 25
click at [396, 413] on icon "C" at bounding box center [395, 419] width 25 height 25
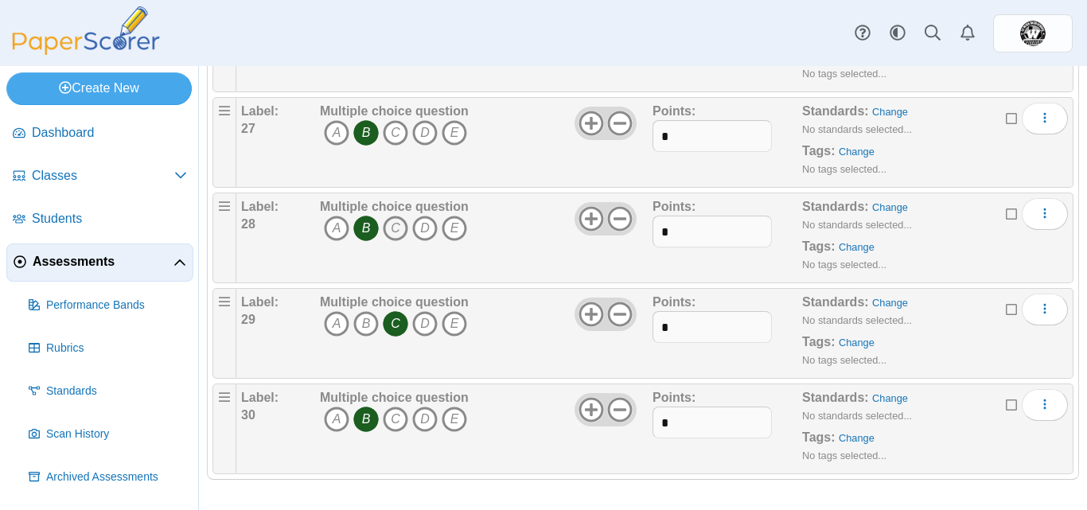
click at [390, 224] on icon "C" at bounding box center [395, 228] width 25 height 25
click at [373, 228] on icon "B" at bounding box center [365, 228] width 25 height 25
click at [98, 263] on span "Assessments" at bounding box center [103, 262] width 141 height 18
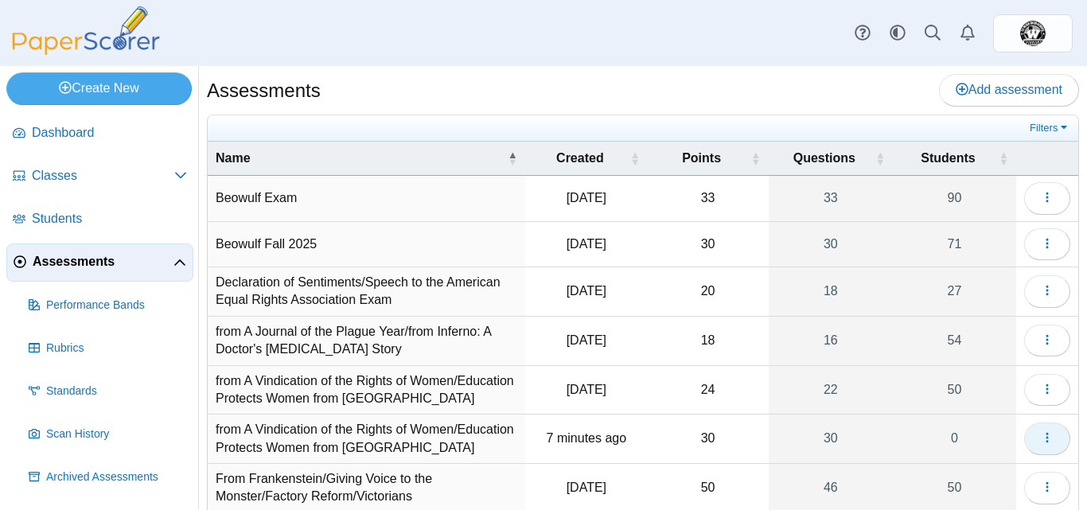
click at [1041, 438] on icon "button" at bounding box center [1047, 437] width 13 height 13
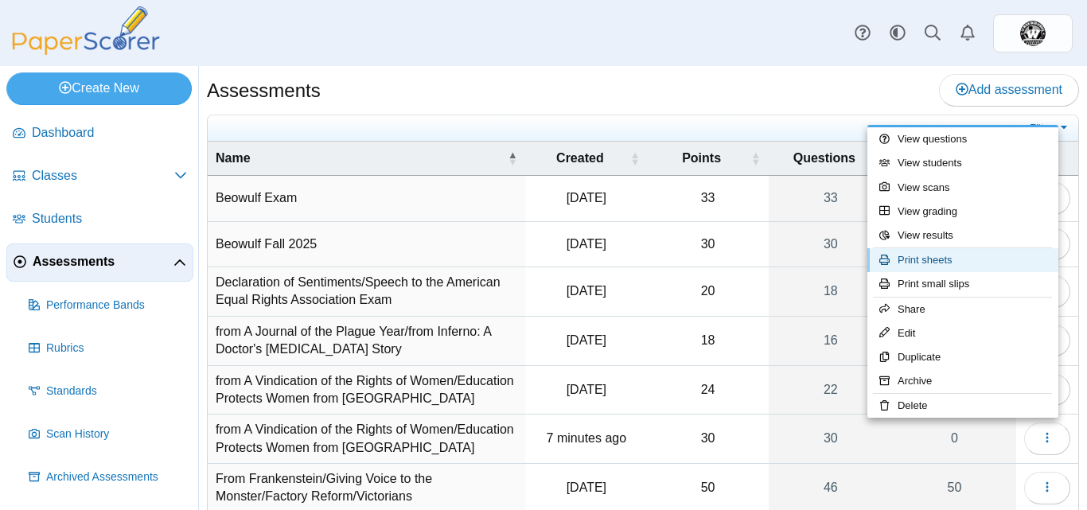
click at [979, 257] on link "Print sheets" at bounding box center [962, 260] width 191 height 24
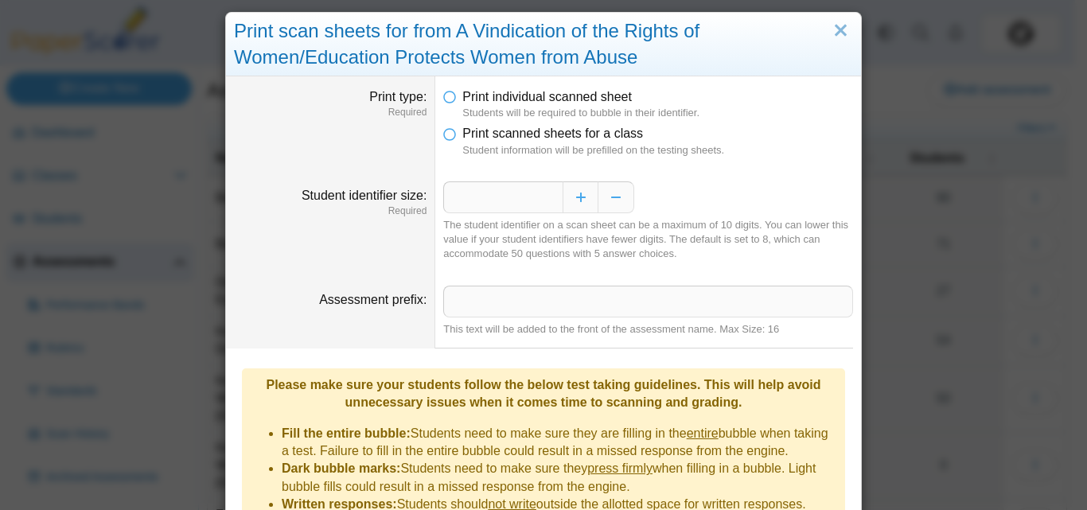
scroll to position [220, 0]
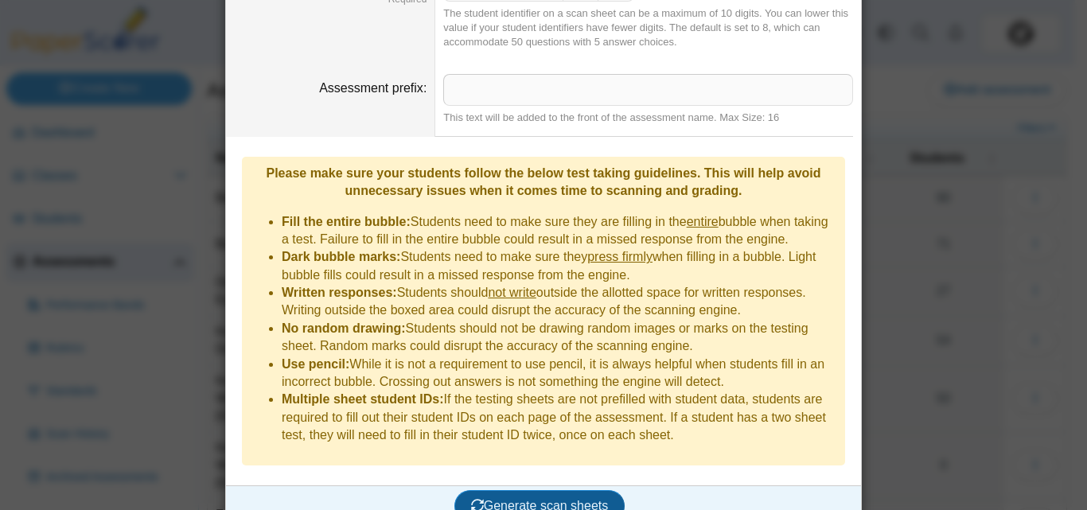
click at [549, 499] on span "Generate scan sheets" at bounding box center [540, 506] width 138 height 14
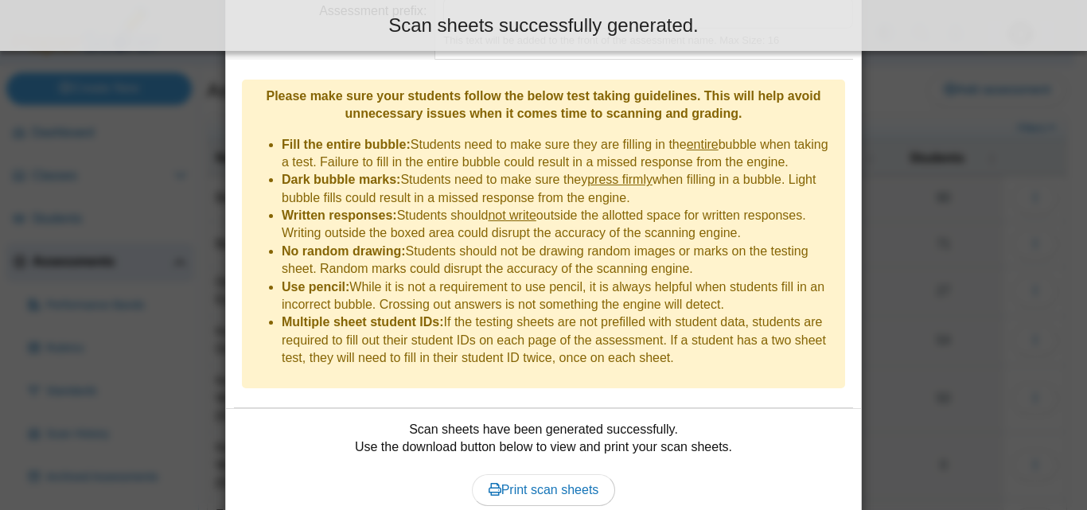
scroll to position [348, 0]
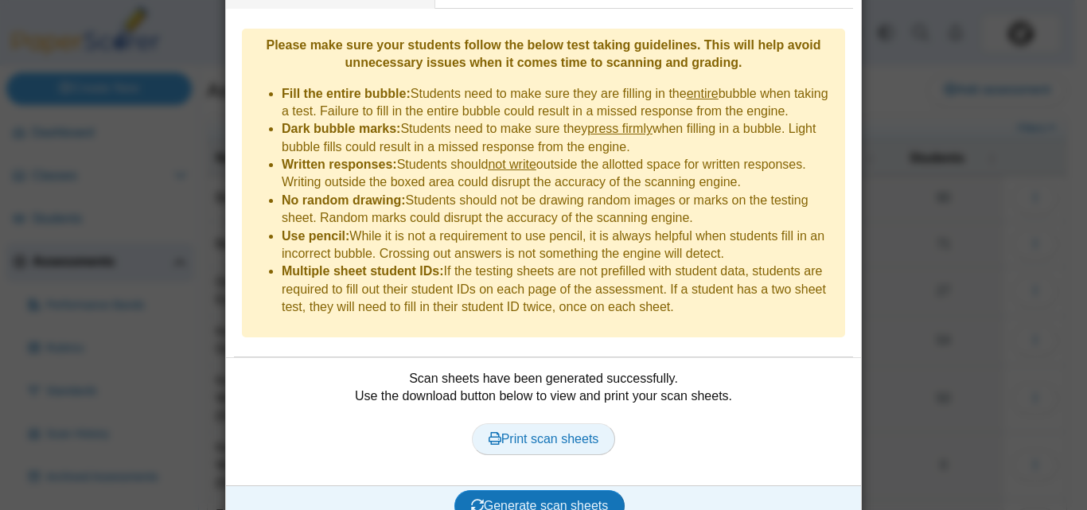
click at [592, 432] on span "Print scan sheets" at bounding box center [544, 439] width 111 height 14
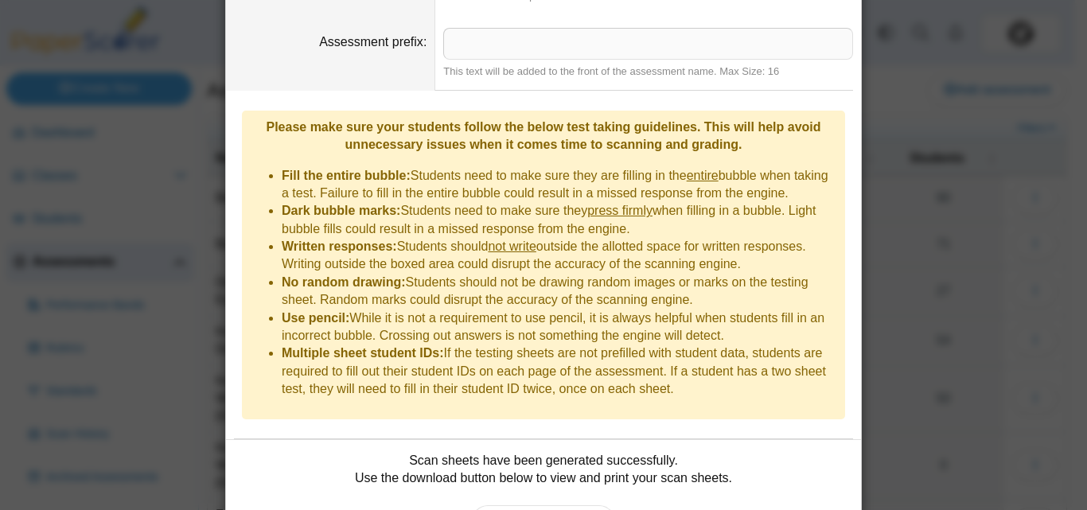
click at [1008, 341] on div "**********" at bounding box center [543, 255] width 1087 height 510
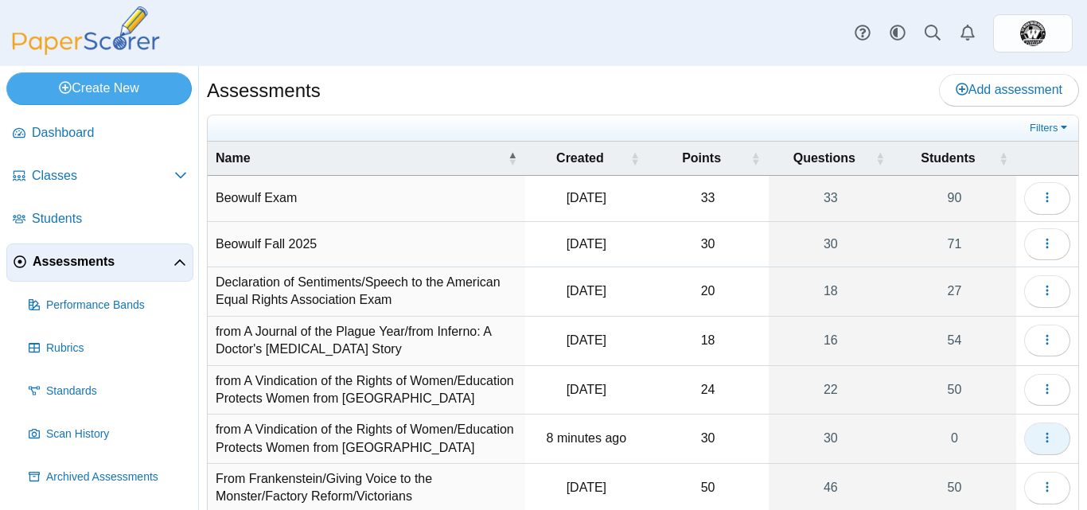
click at [1045, 442] on use "button" at bounding box center [1046, 438] width 2 height 10
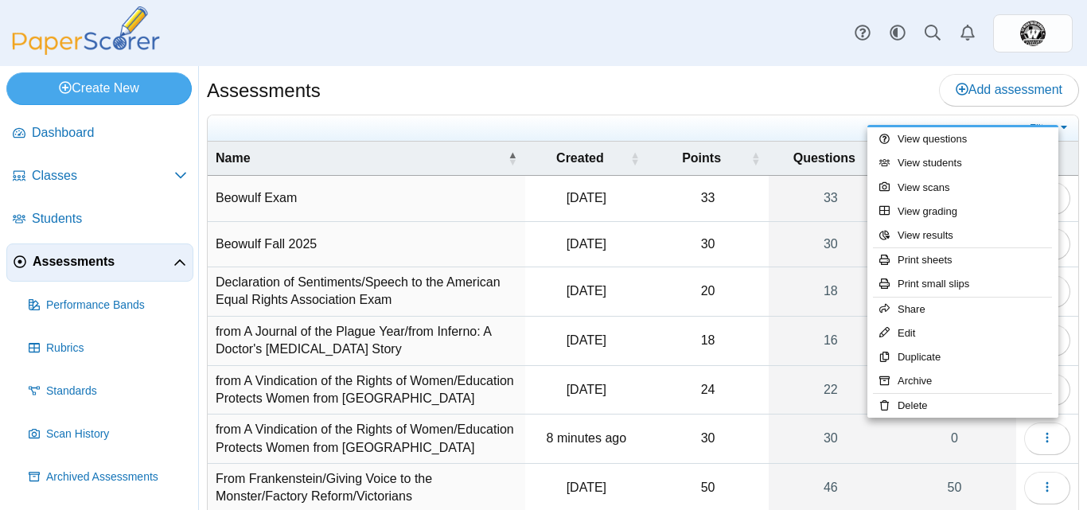
scroll to position [40, 0]
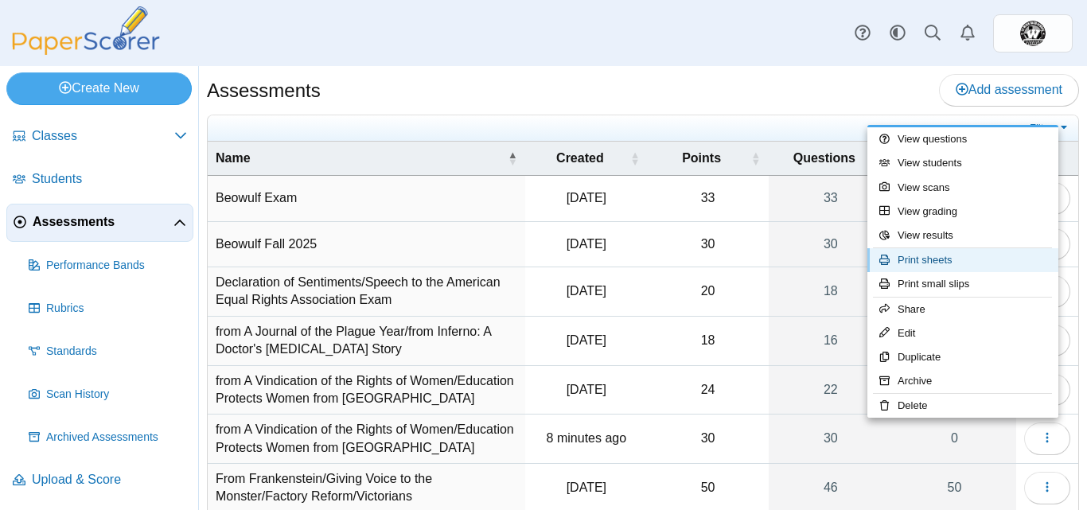
click at [936, 255] on link "Print sheets" at bounding box center [962, 260] width 191 height 24
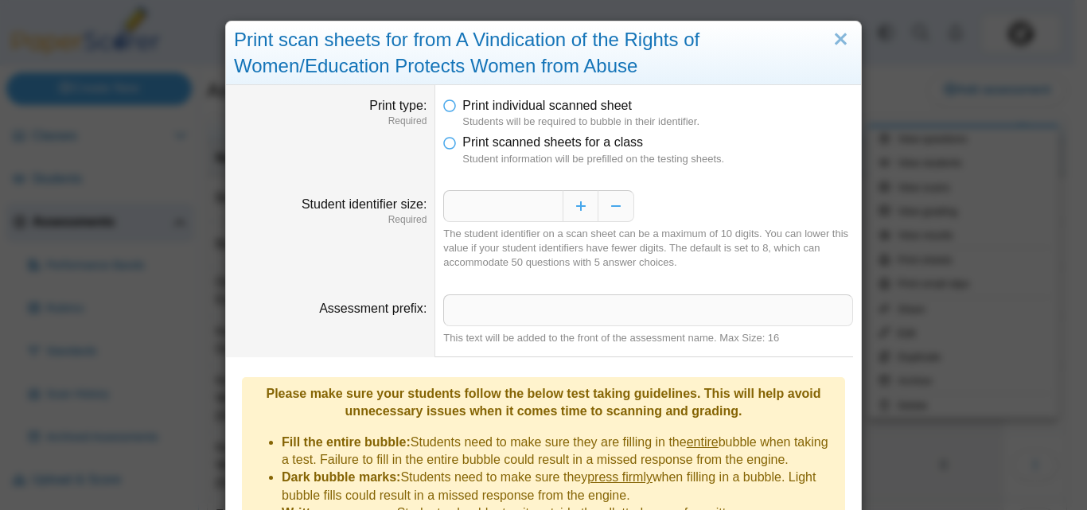
click at [443, 150] on li "Print scanned sheets for a class Student information will be prefilled on the t…" at bounding box center [648, 150] width 410 height 33
click at [443, 145] on icon at bounding box center [449, 139] width 13 height 11
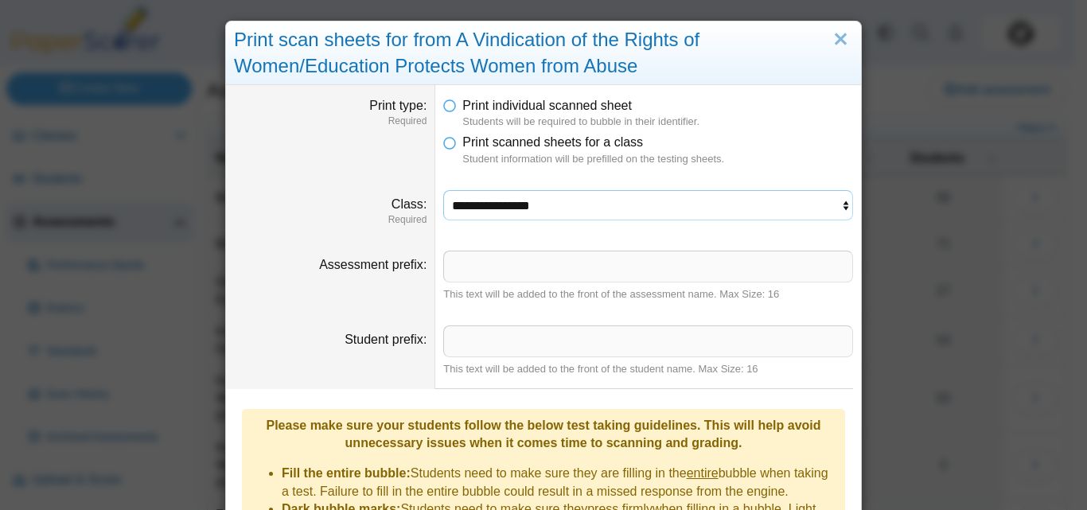
click at [733, 213] on select "**********" at bounding box center [648, 205] width 410 height 30
click at [443, 190] on select "**********" at bounding box center [648, 205] width 410 height 30
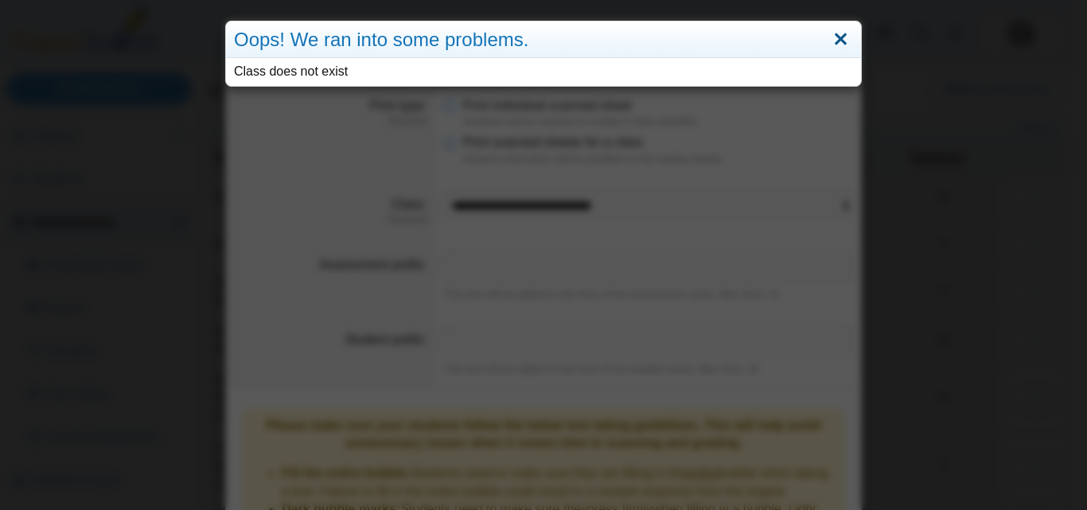
click at [830, 35] on link "Close" at bounding box center [840, 39] width 25 height 27
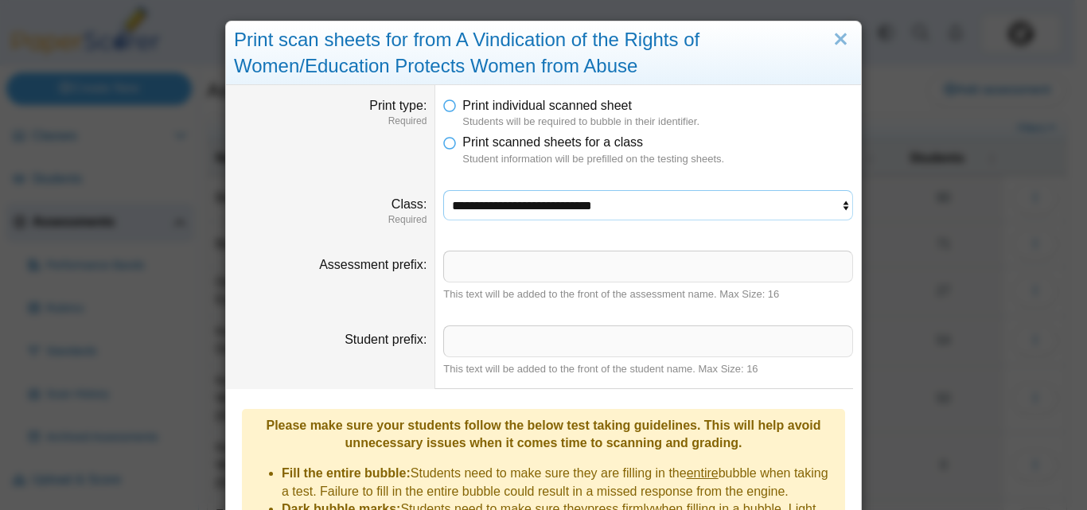
click at [738, 207] on select "**********" at bounding box center [648, 205] width 410 height 30
click at [443, 190] on select "**********" at bounding box center [648, 205] width 410 height 30
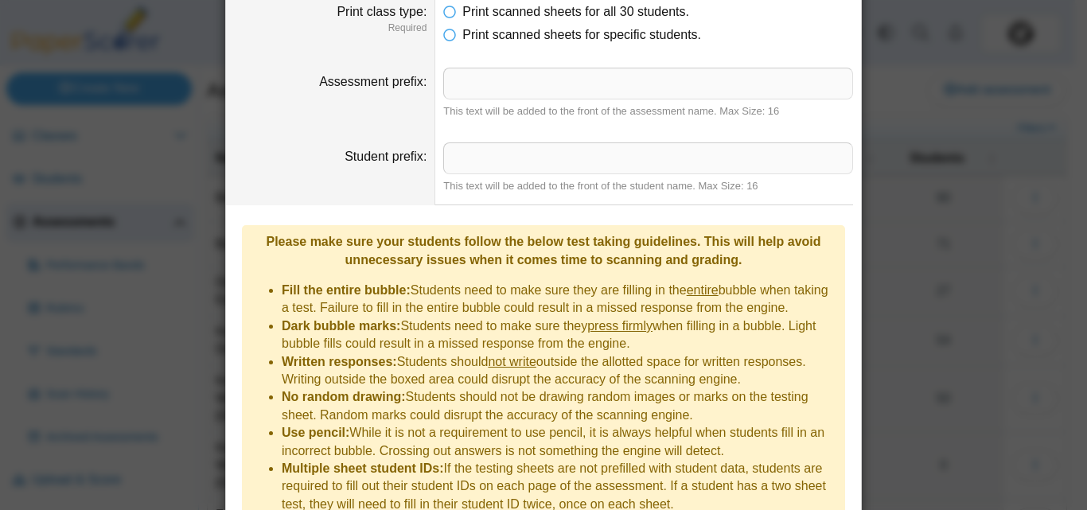
scroll to position [317, 0]
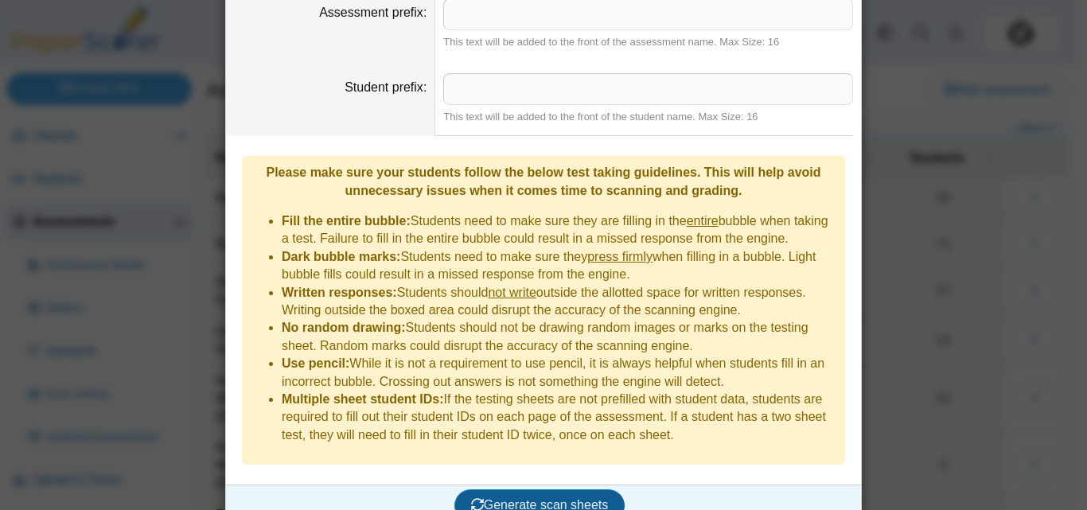
click at [601, 489] on button "Generate scan sheets" at bounding box center [539, 505] width 171 height 32
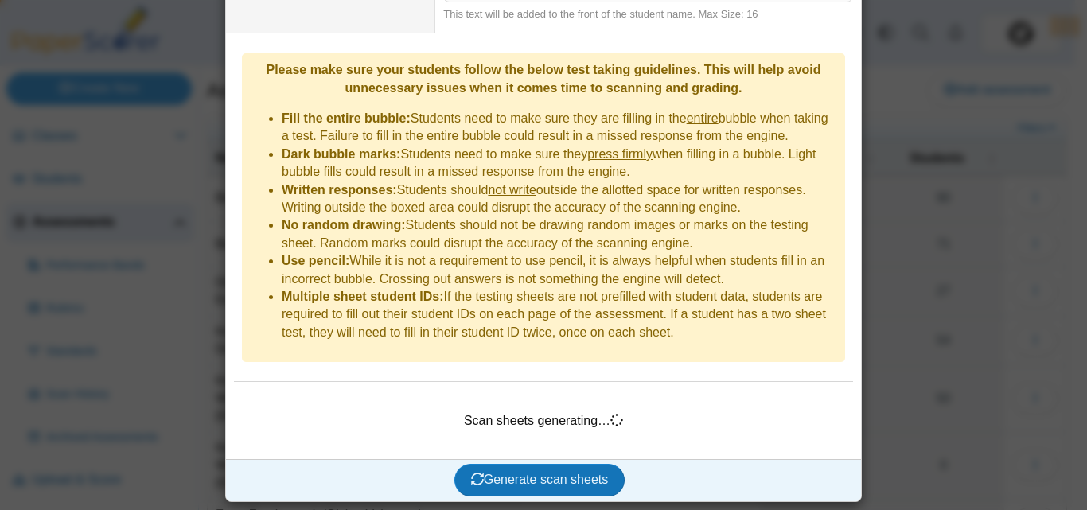
scroll to position [445, 0]
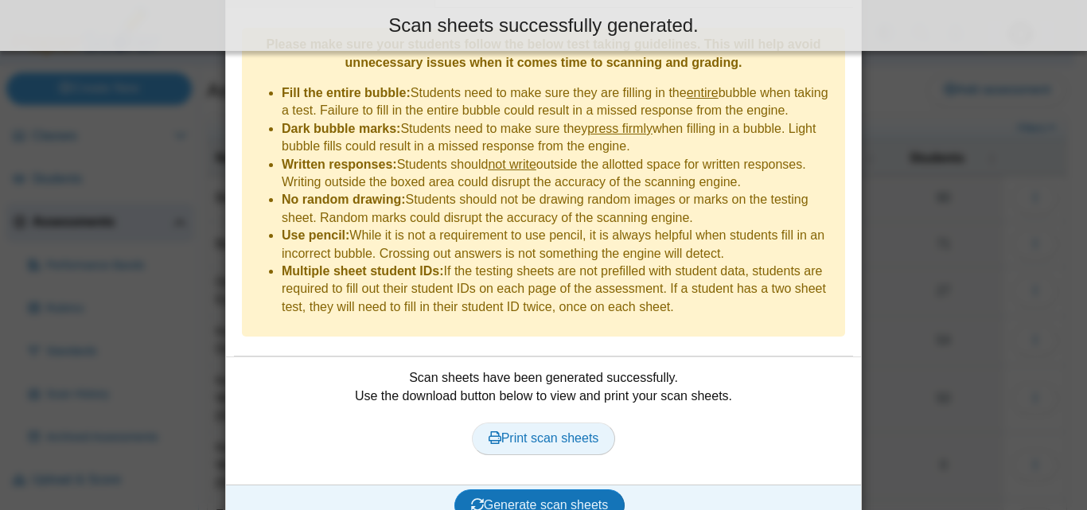
click at [539, 431] on span "Print scan sheets" at bounding box center [544, 438] width 111 height 14
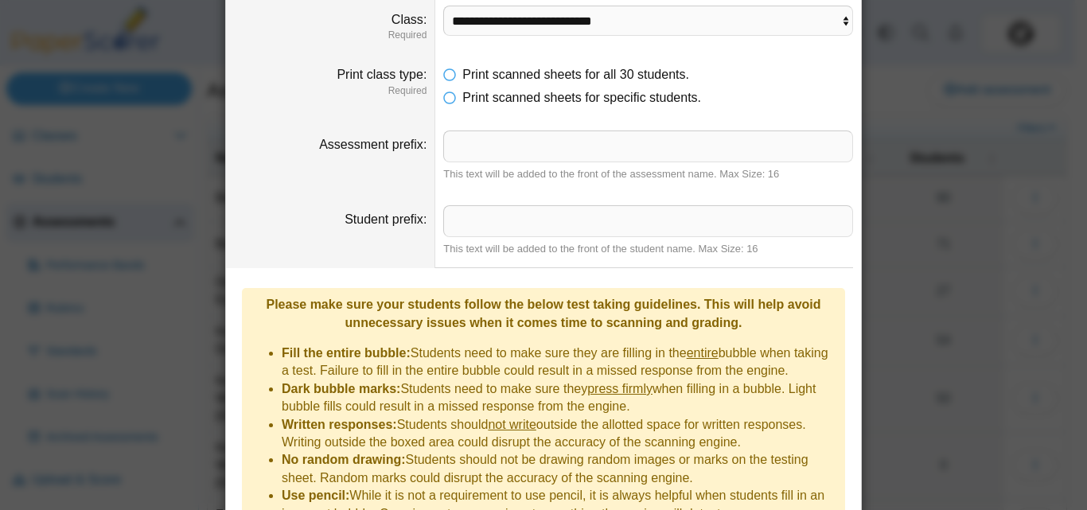
scroll to position [32, 0]
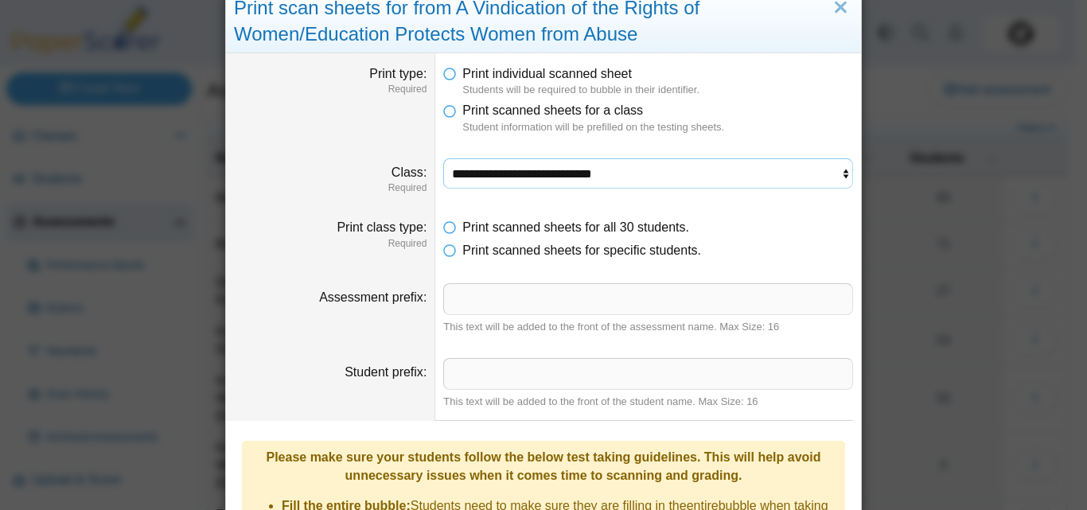
click at [842, 158] on select "**********" at bounding box center [648, 173] width 410 height 30
click at [443, 158] on select "**********" at bounding box center [648, 173] width 410 height 30
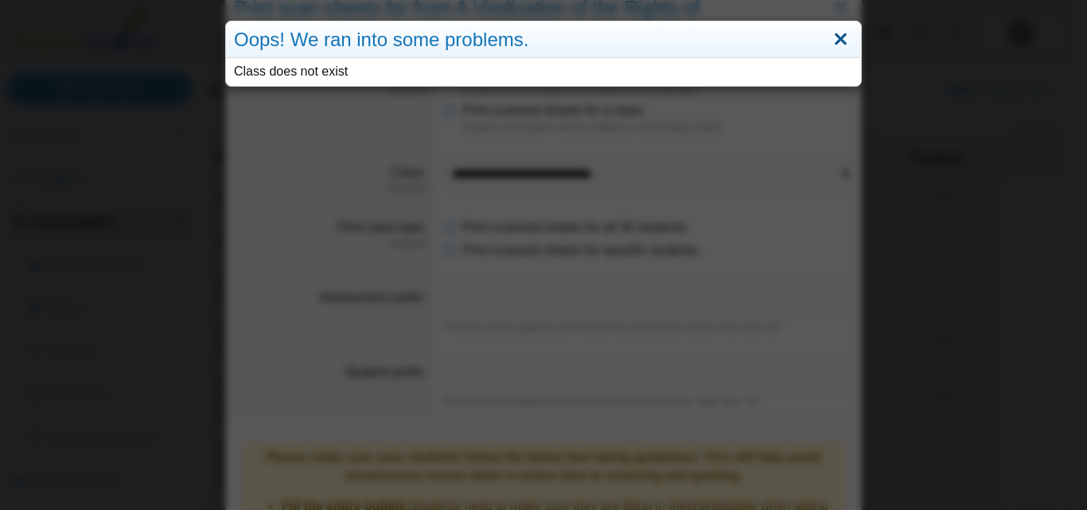
click at [834, 44] on link "Close" at bounding box center [840, 39] width 25 height 27
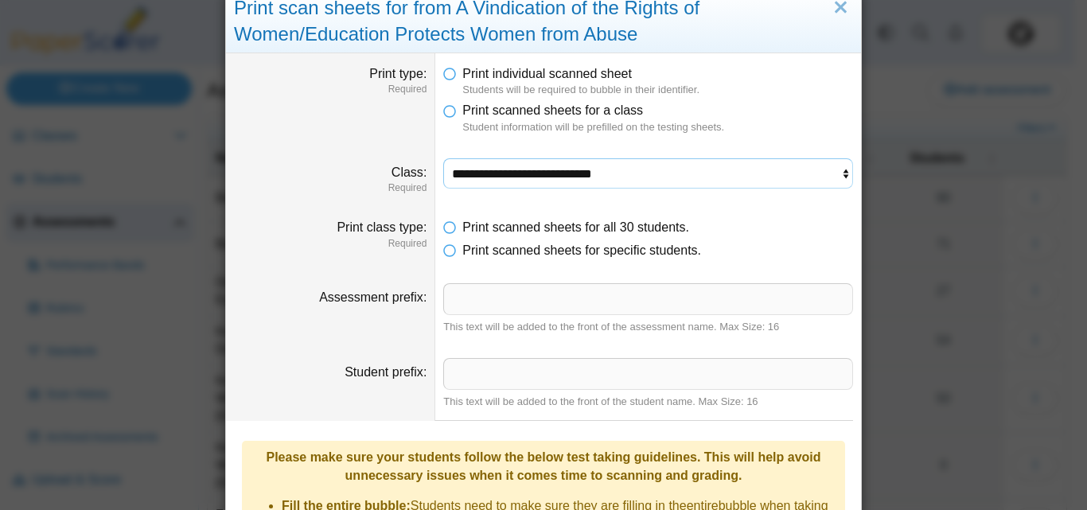
click at [825, 179] on select "**********" at bounding box center [648, 173] width 410 height 30
click at [443, 158] on select "**********" at bounding box center [648, 173] width 410 height 30
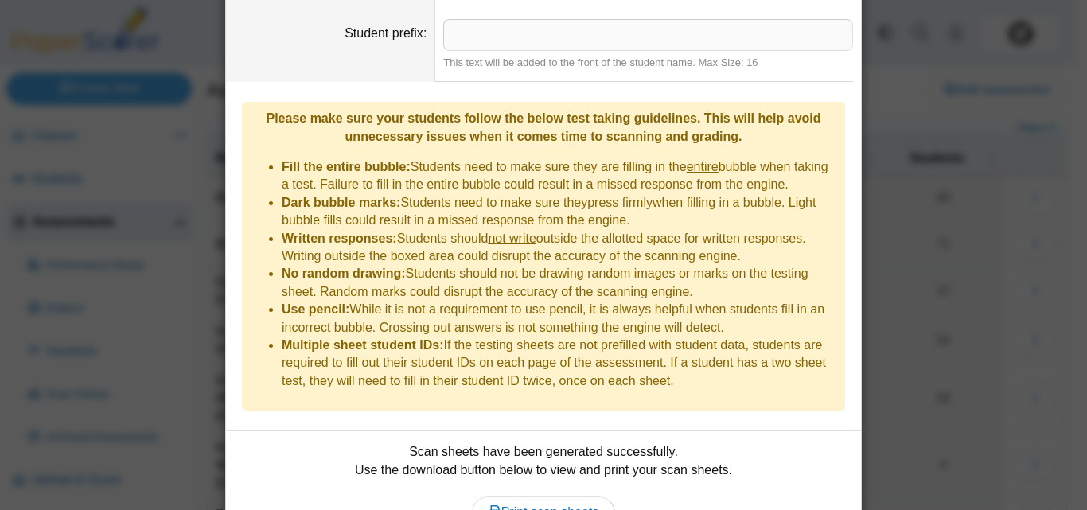
scroll to position [445, 0]
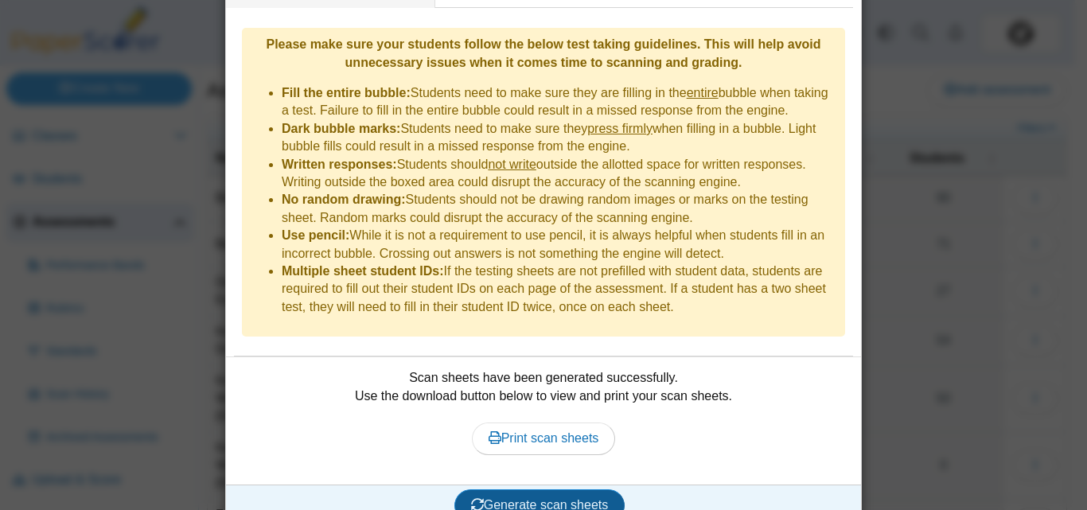
click at [590, 498] on span "Generate scan sheets" at bounding box center [540, 505] width 138 height 14
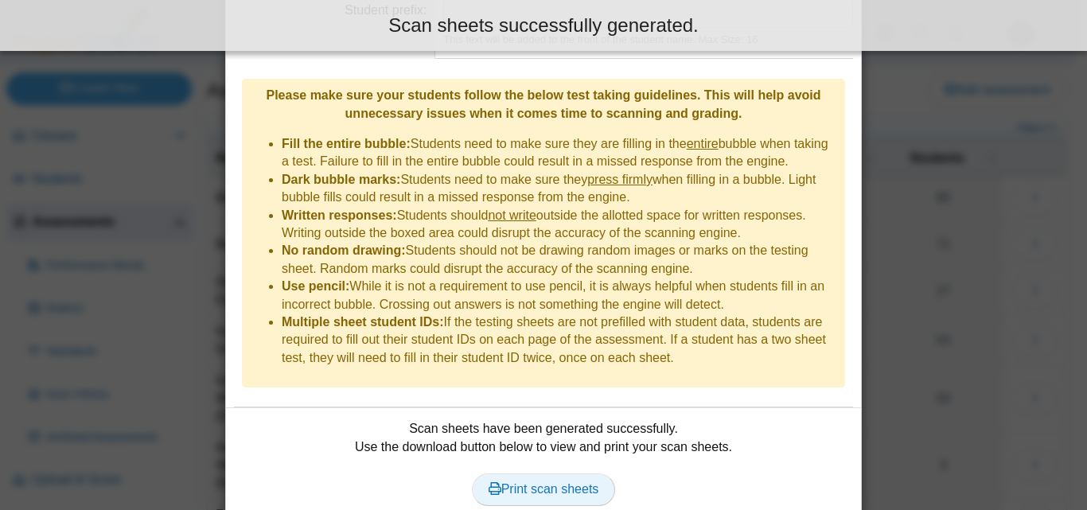
click at [571, 482] on span "Print scan sheets" at bounding box center [544, 489] width 111 height 14
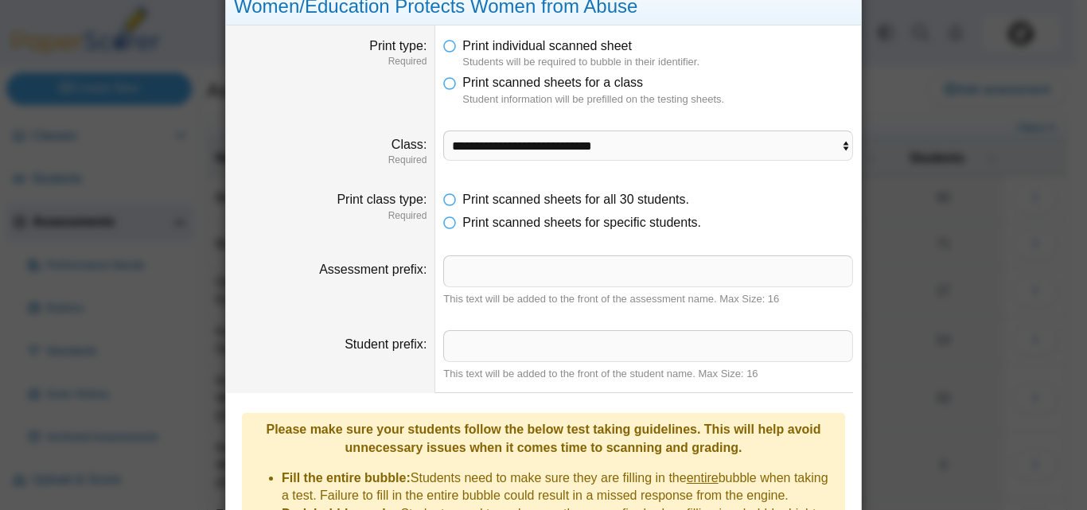
scroll to position [41, 0]
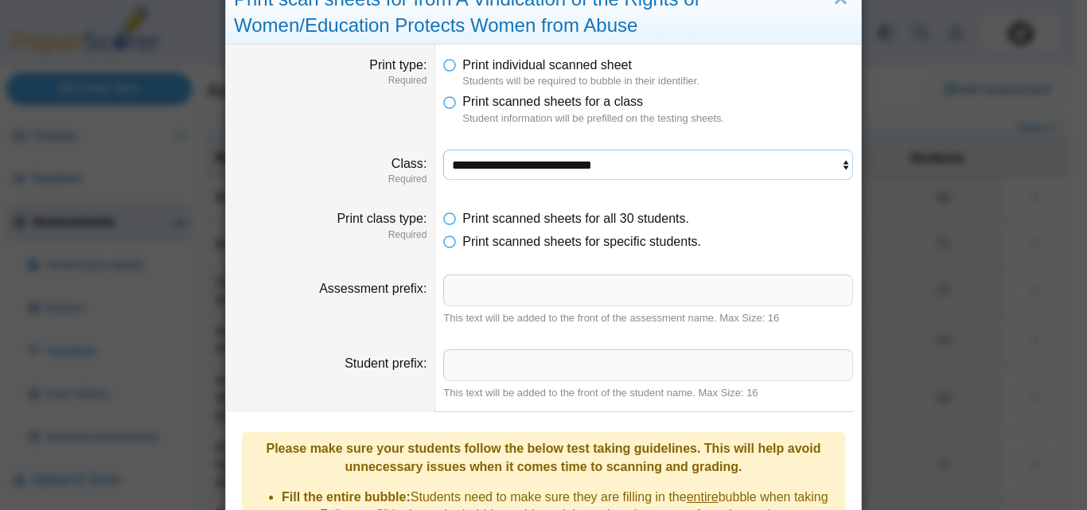
click at [737, 157] on select "**********" at bounding box center [648, 165] width 410 height 30
select select "**********"
click at [443, 150] on select "**********" at bounding box center [648, 165] width 410 height 30
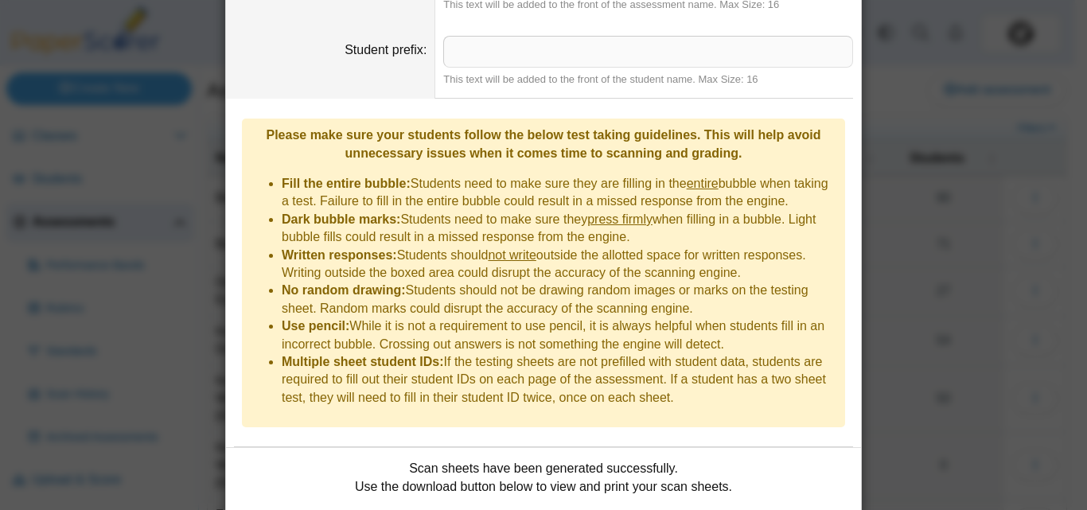
scroll to position [445, 0]
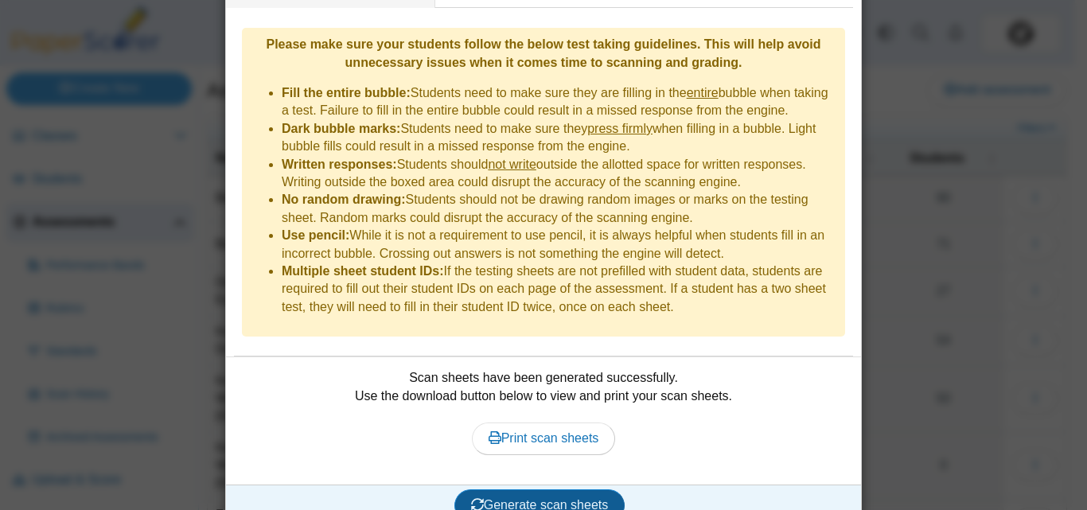
click at [571, 498] on span "Generate scan sheets" at bounding box center [540, 505] width 138 height 14
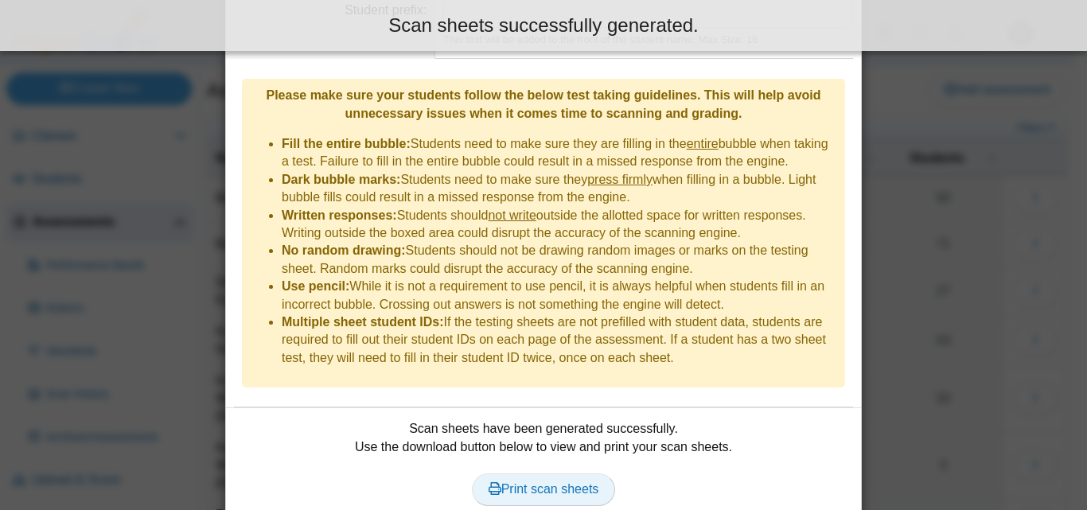
click at [581, 482] on span "Print scan sheets" at bounding box center [544, 489] width 111 height 14
